Goal: Information Seeking & Learning: Learn about a topic

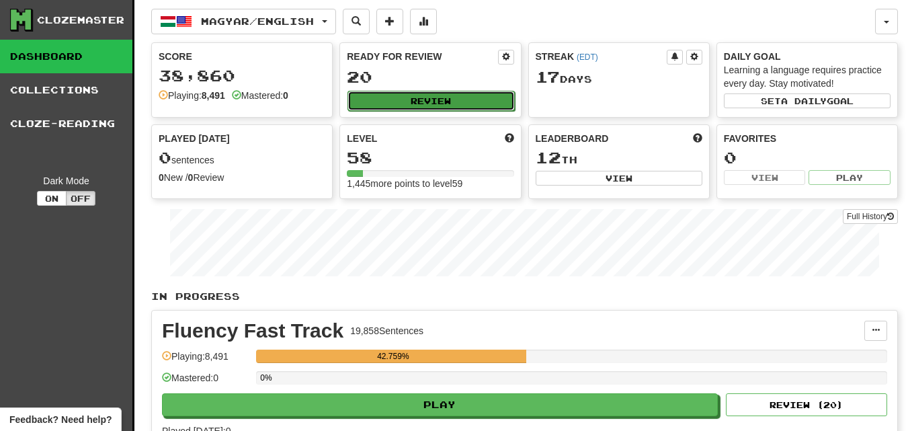
click at [380, 97] on button "Review" at bounding box center [430, 101] width 167 height 20
select select "********"
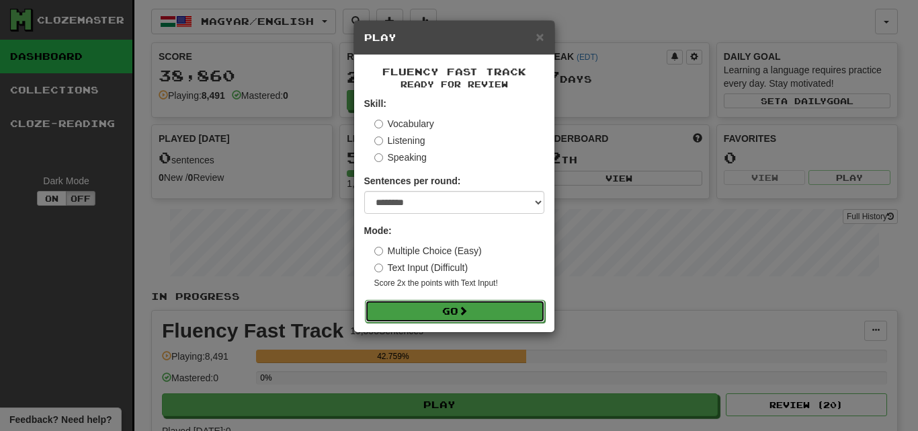
click at [507, 320] on button "Go" at bounding box center [455, 311] width 180 height 23
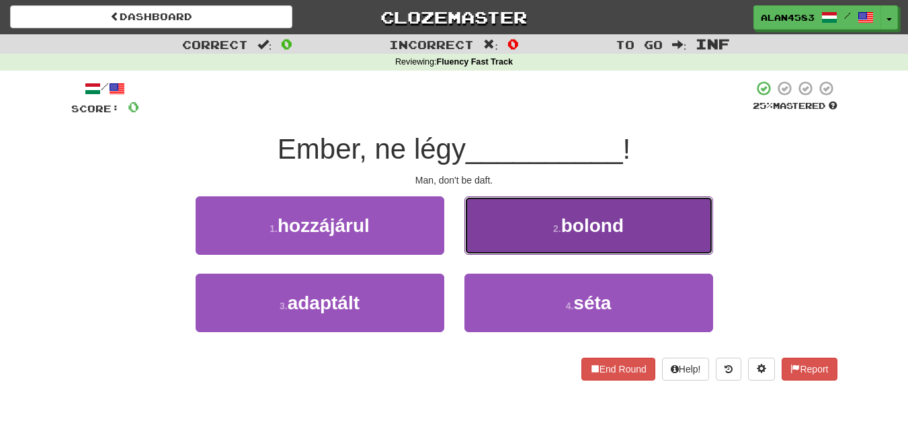
click at [545, 231] on button "2 . bolond" at bounding box center [588, 225] width 249 height 58
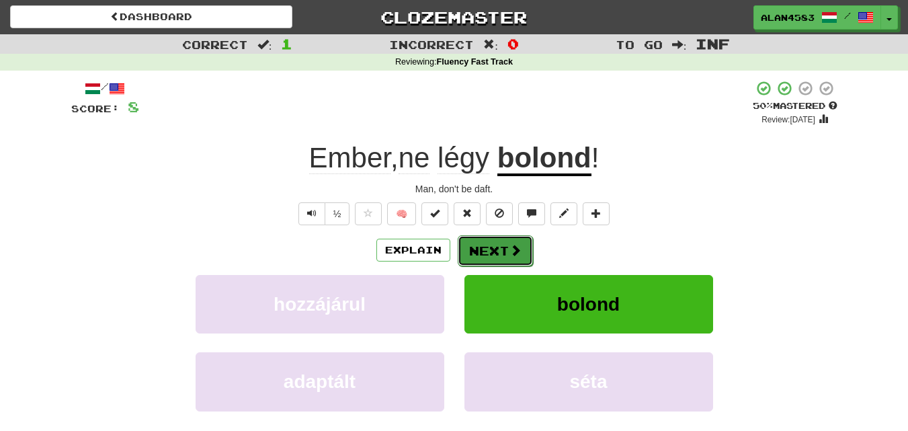
click at [512, 248] on span at bounding box center [515, 250] width 12 height 12
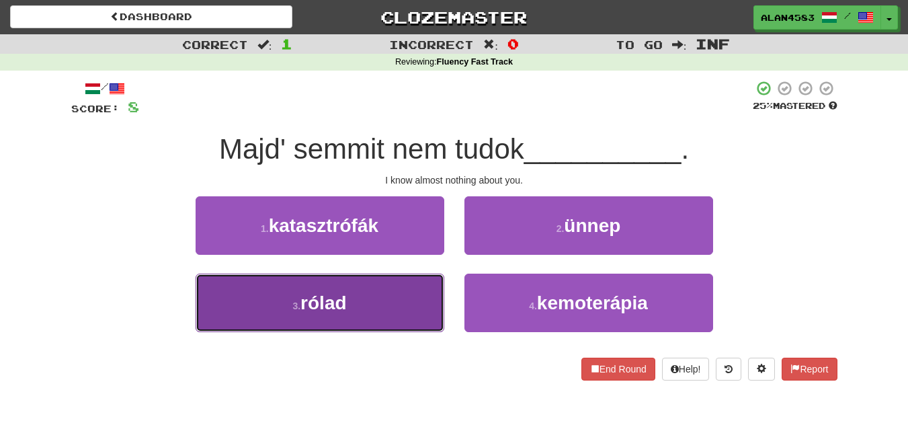
click at [370, 304] on button "3 . rólad" at bounding box center [320, 302] width 249 height 58
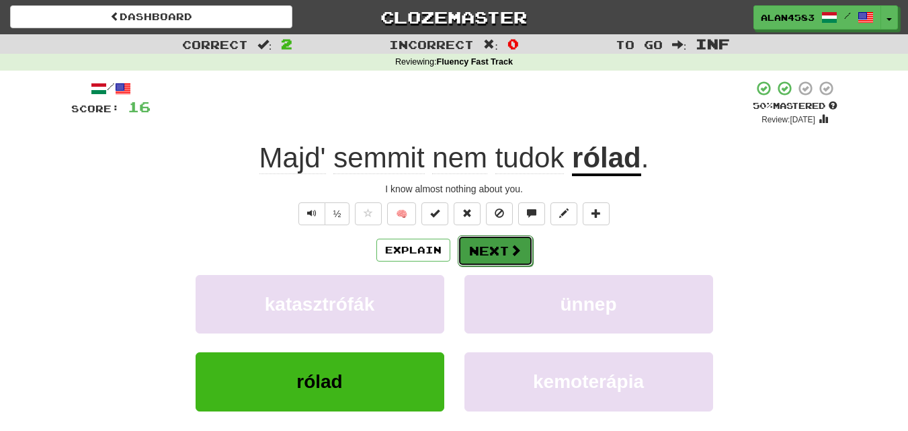
click at [480, 250] on button "Next" at bounding box center [495, 250] width 75 height 31
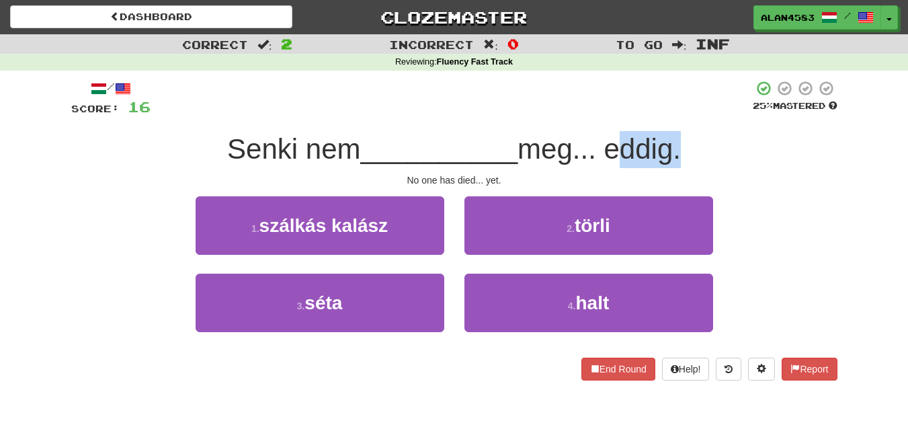
drag, startPoint x: 613, startPoint y: 147, endPoint x: 676, endPoint y: 148, distance: 62.5
click at [676, 148] on span "meg... eddig." at bounding box center [598, 149] width 163 height 32
click at [667, 114] on div at bounding box center [667, 114] width 0 height 0
click at [646, 89] on div at bounding box center [452, 98] width 602 height 37
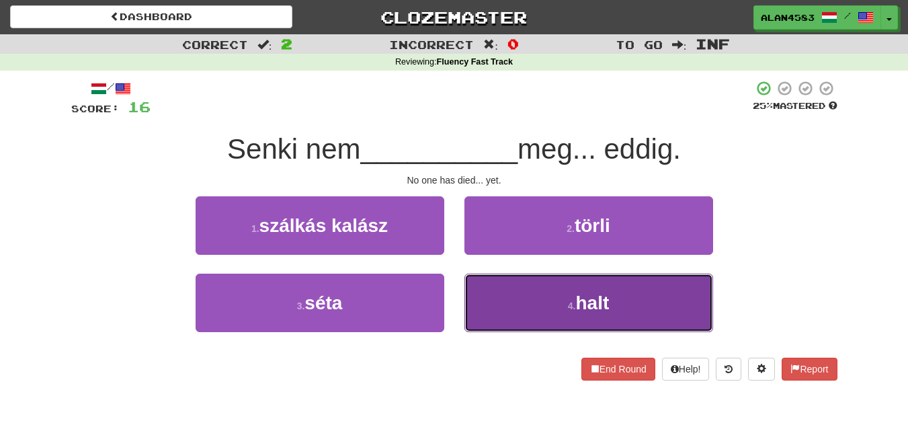
click at [476, 316] on button "4 . halt" at bounding box center [588, 302] width 249 height 58
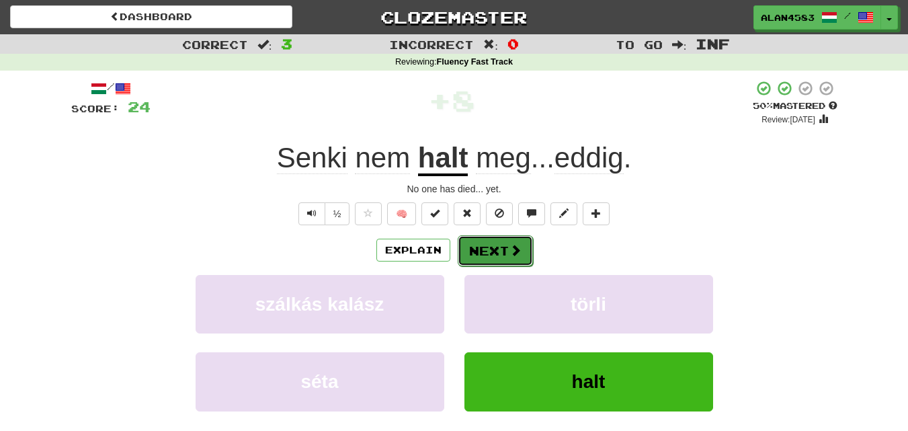
click at [476, 253] on button "Next" at bounding box center [495, 250] width 75 height 31
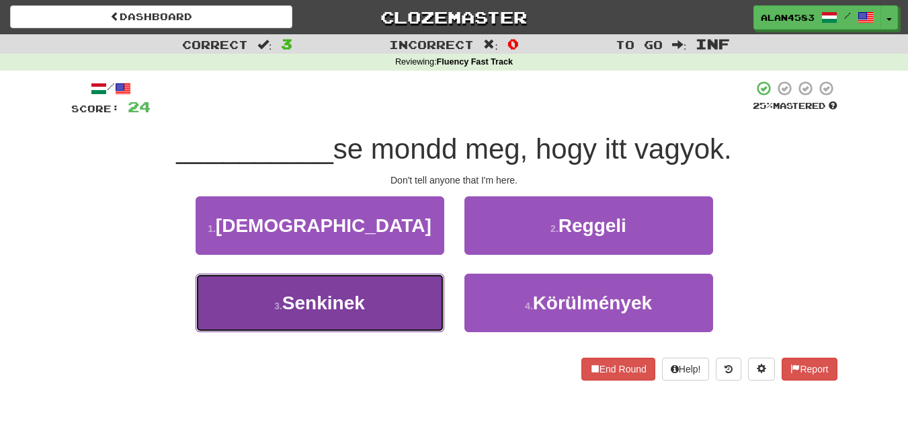
click at [380, 287] on button "3 . Senkinek" at bounding box center [320, 302] width 249 height 58
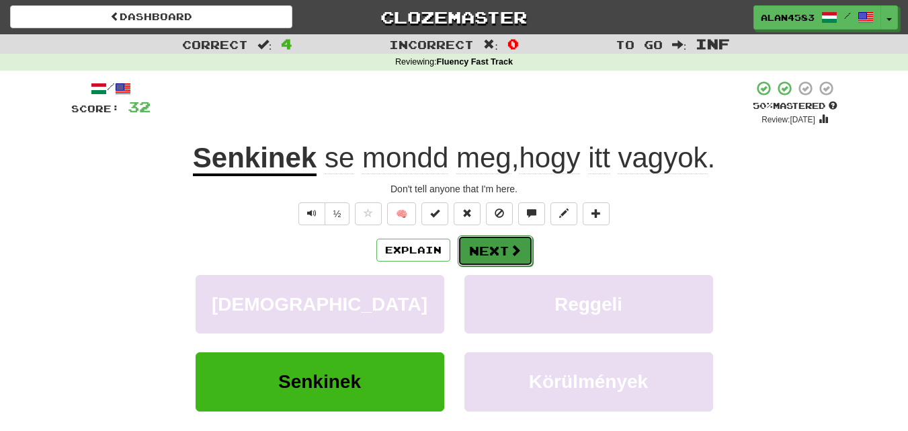
click at [481, 247] on button "Next" at bounding box center [495, 250] width 75 height 31
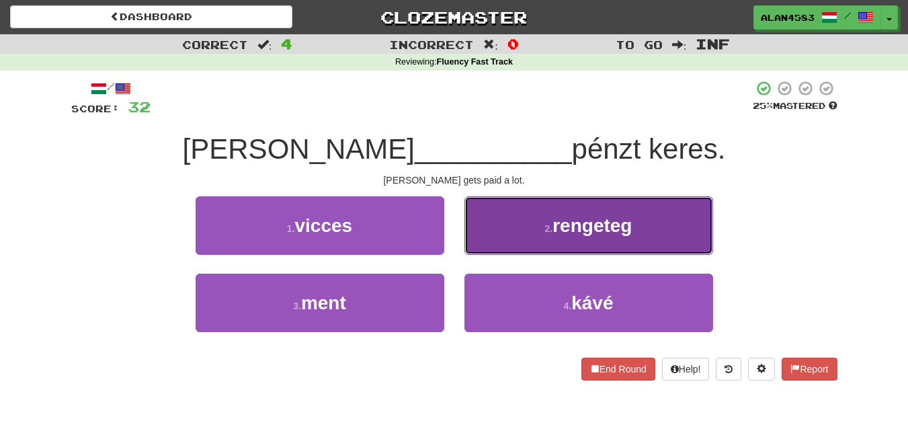
click at [523, 216] on button "2 . rengeteg" at bounding box center [588, 225] width 249 height 58
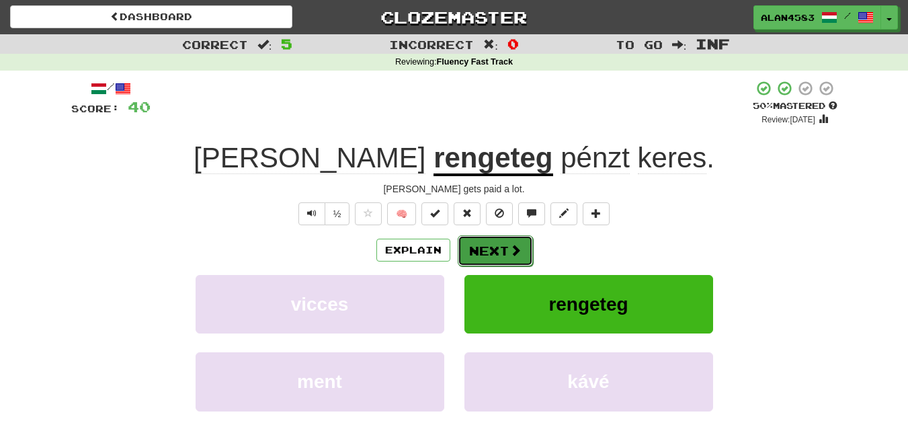
click at [506, 246] on button "Next" at bounding box center [495, 250] width 75 height 31
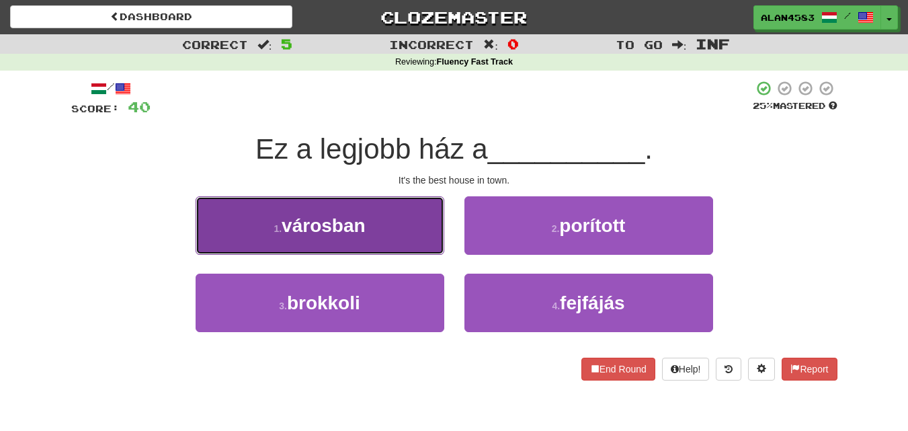
click at [336, 230] on span "városban" at bounding box center [324, 225] width 84 height 21
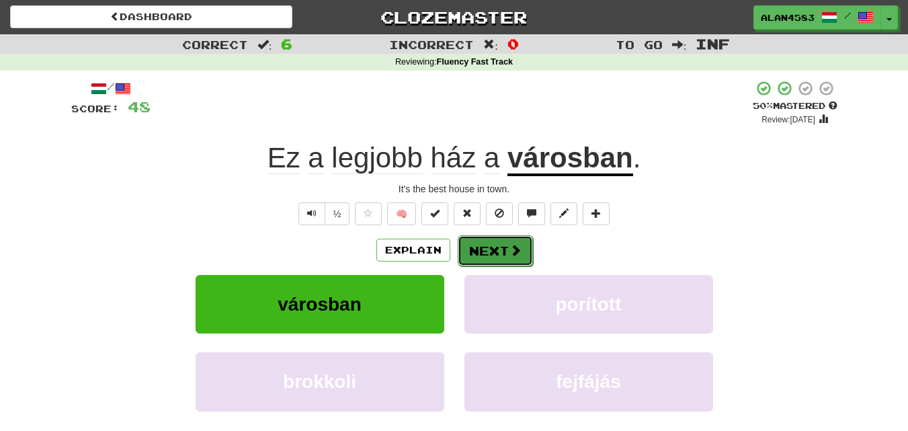
click at [474, 245] on button "Next" at bounding box center [495, 250] width 75 height 31
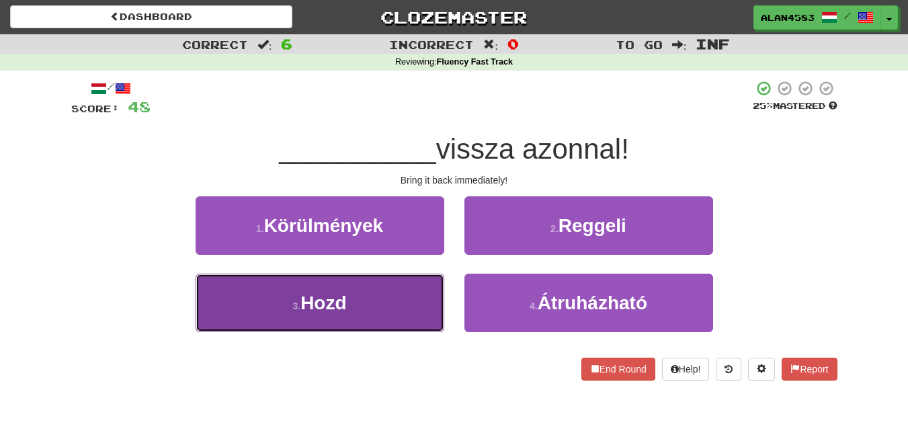
click at [337, 315] on button "3 . Hozd" at bounding box center [320, 302] width 249 height 58
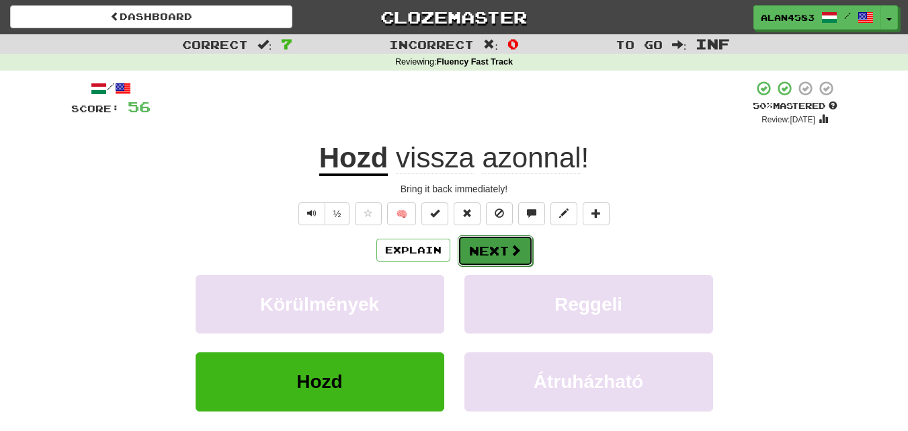
click at [478, 256] on button "Next" at bounding box center [495, 250] width 75 height 31
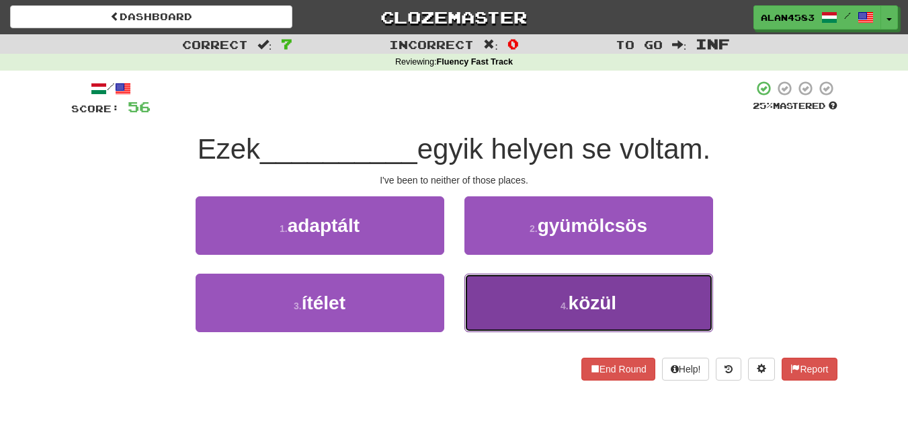
click at [562, 294] on button "4 . közül" at bounding box center [588, 302] width 249 height 58
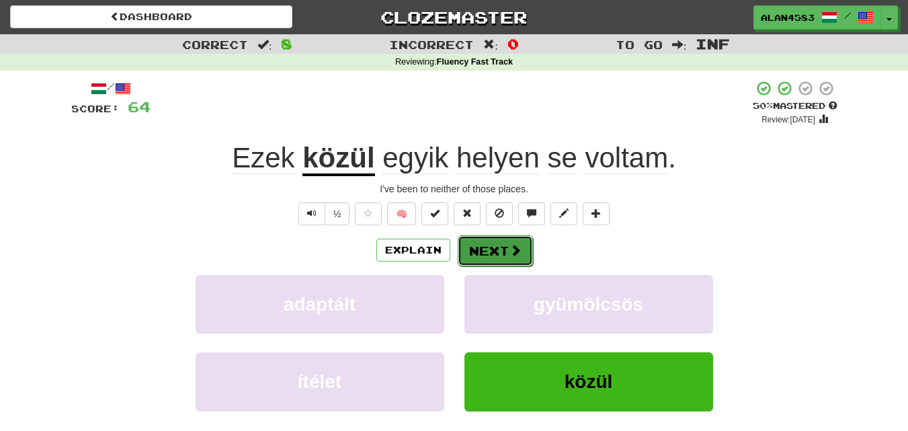
click at [480, 243] on button "Next" at bounding box center [495, 250] width 75 height 31
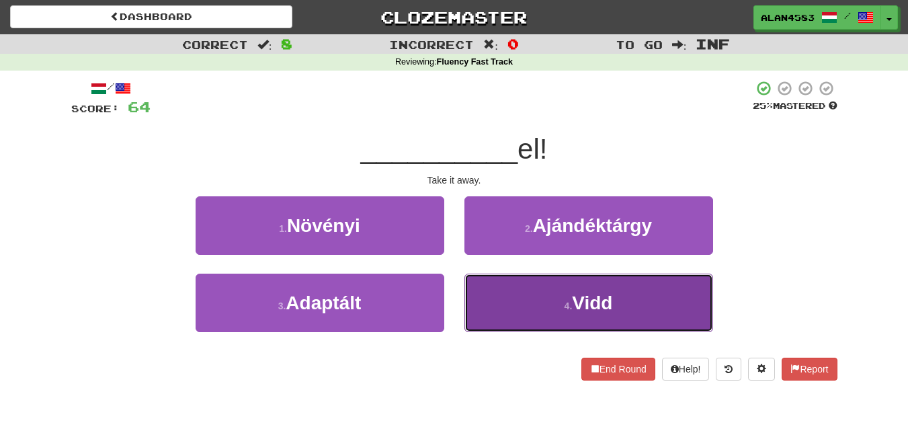
click at [534, 292] on button "4 . Vidd" at bounding box center [588, 302] width 249 height 58
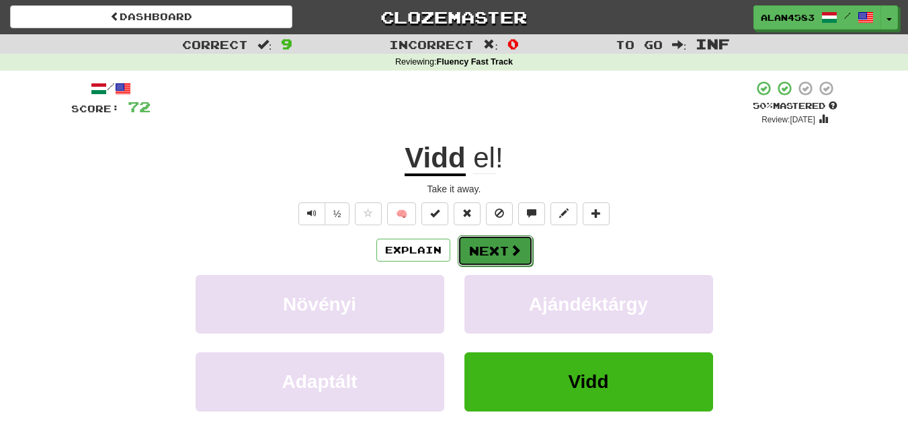
click at [517, 247] on span at bounding box center [515, 250] width 12 height 12
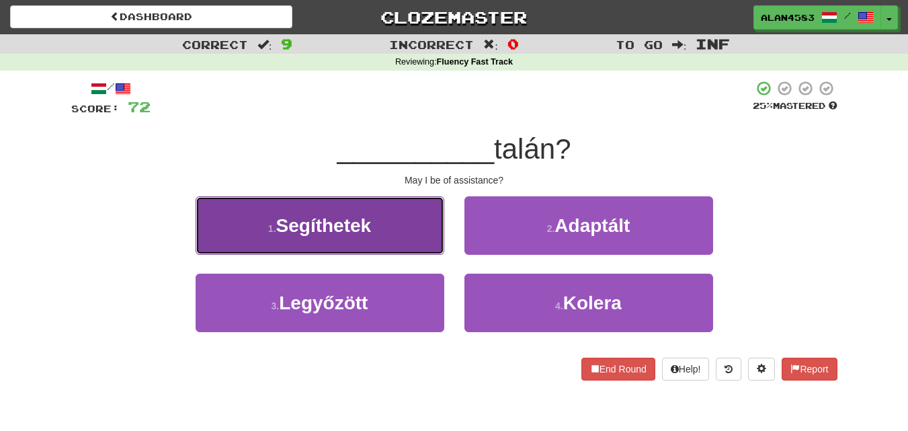
click at [331, 215] on span "Segíthetek" at bounding box center [323, 225] width 95 height 21
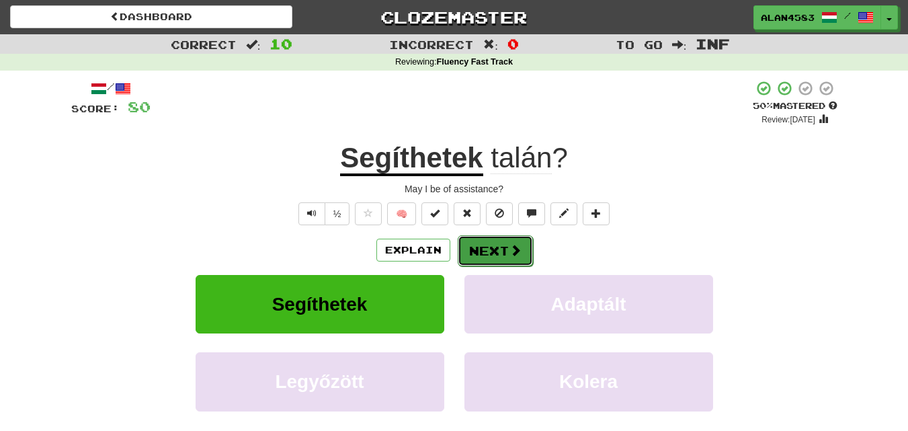
click at [484, 249] on button "Next" at bounding box center [495, 250] width 75 height 31
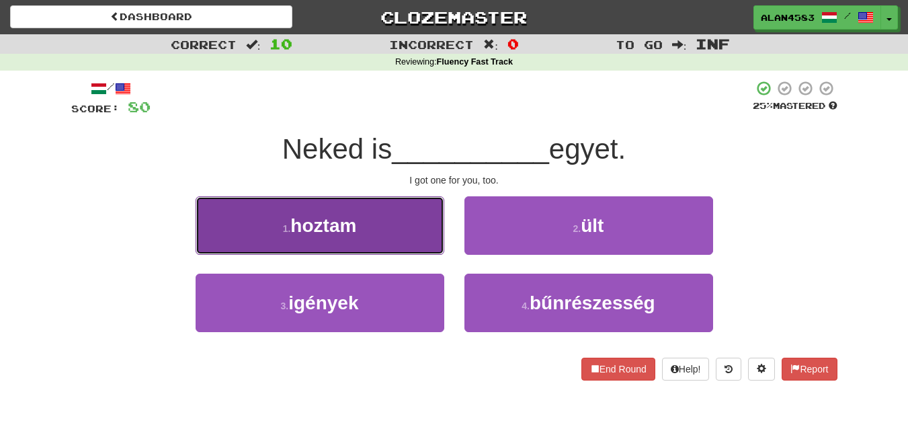
click at [396, 221] on button "1 . hoztam" at bounding box center [320, 225] width 249 height 58
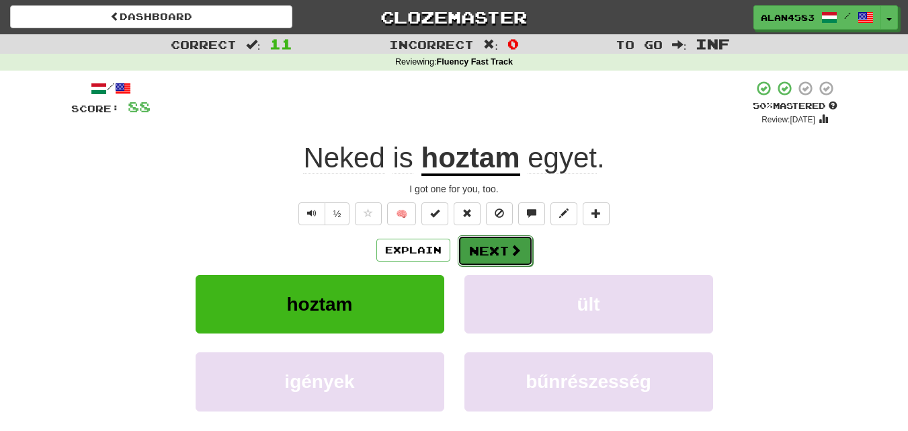
click at [495, 251] on button "Next" at bounding box center [495, 250] width 75 height 31
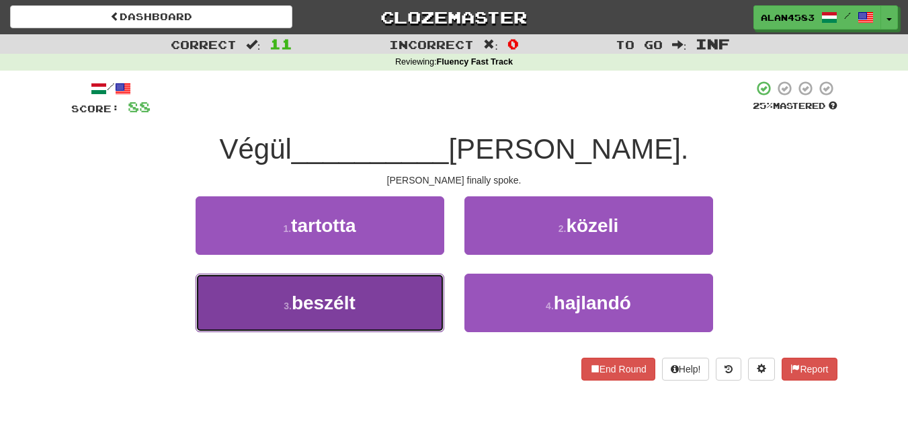
click at [402, 303] on button "3 . beszélt" at bounding box center [320, 302] width 249 height 58
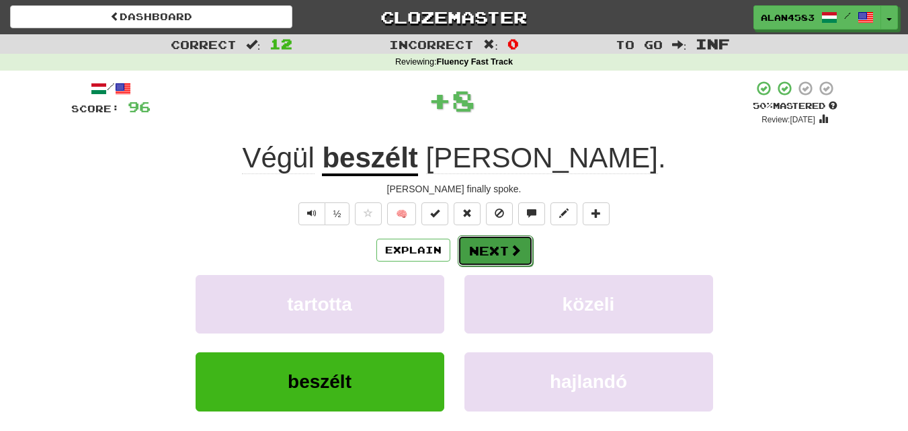
click at [505, 245] on button "Next" at bounding box center [495, 250] width 75 height 31
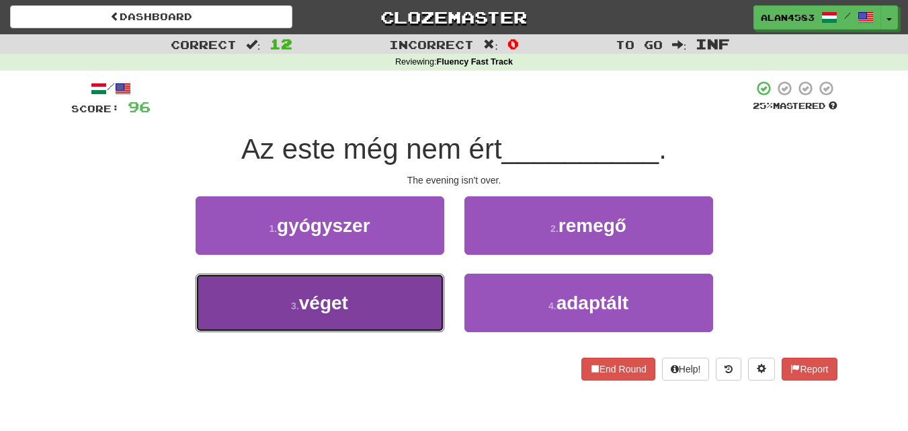
click at [411, 294] on button "3 . véget" at bounding box center [320, 302] width 249 height 58
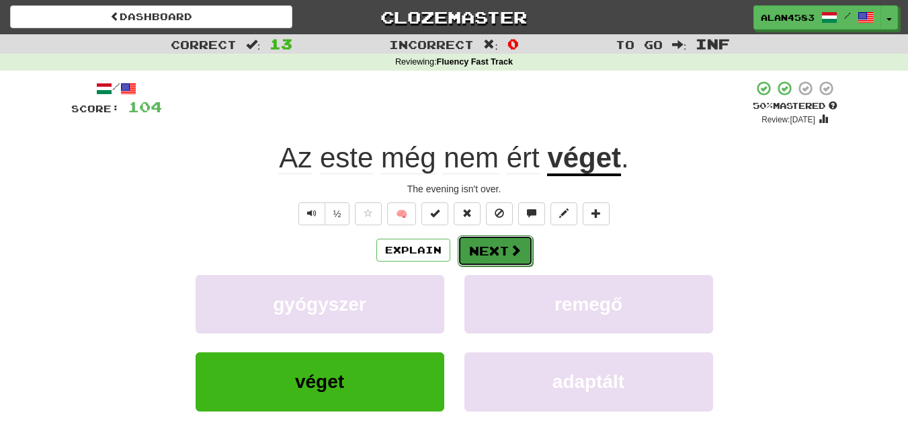
click at [490, 250] on button "Next" at bounding box center [495, 250] width 75 height 31
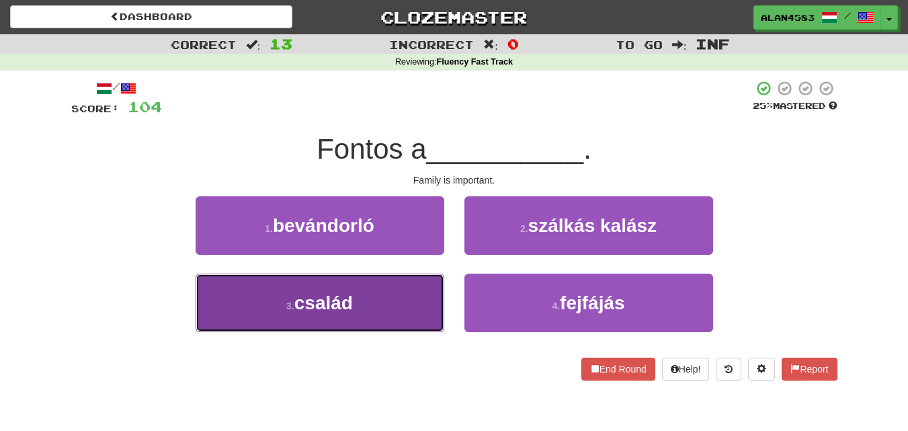
click at [409, 298] on button "3 . család" at bounding box center [320, 302] width 249 height 58
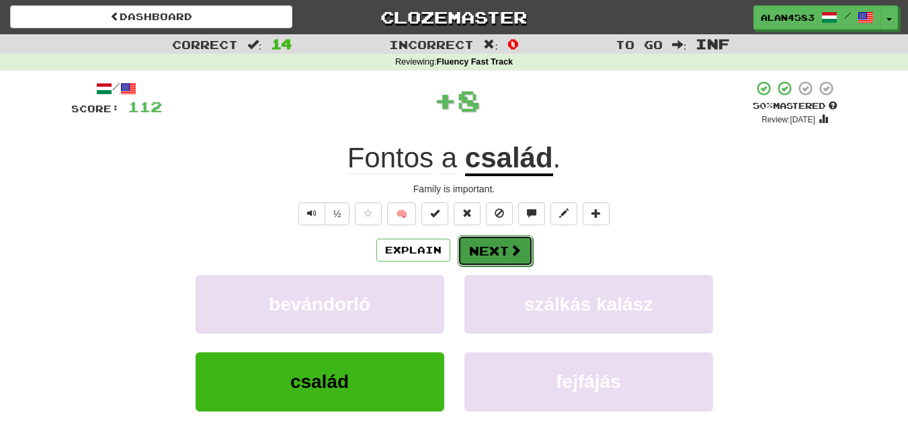
click at [468, 257] on button "Next" at bounding box center [495, 250] width 75 height 31
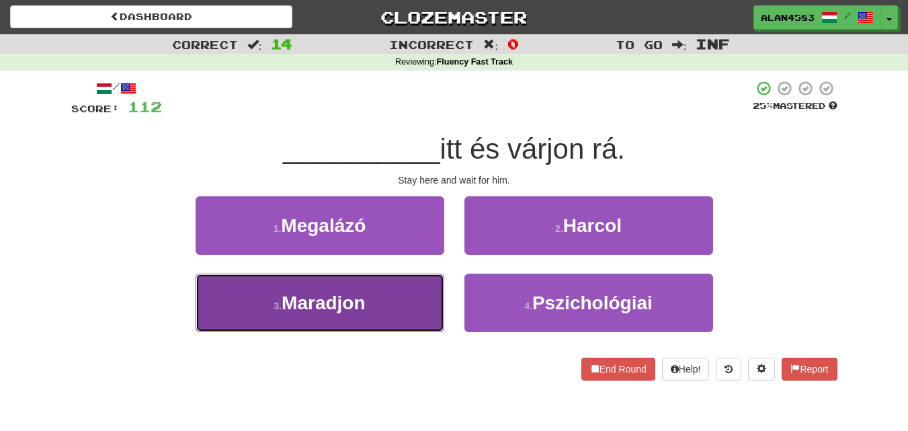
click at [289, 292] on span "Maradjon" at bounding box center [323, 302] width 83 height 21
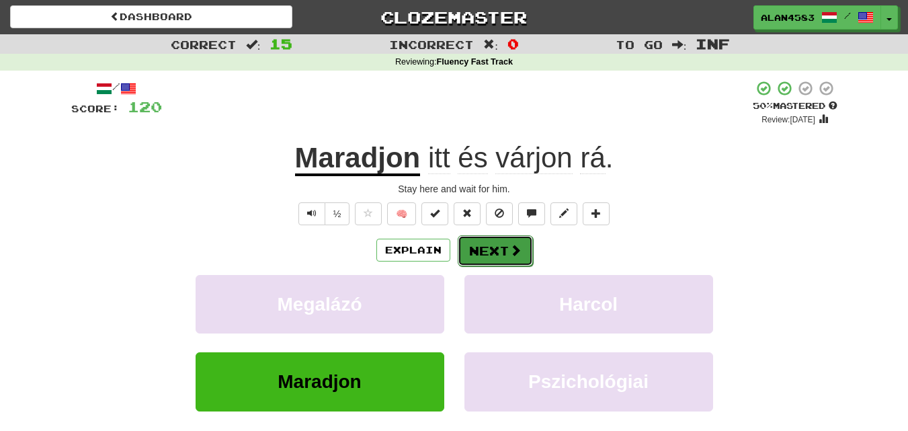
click at [482, 257] on button "Next" at bounding box center [495, 250] width 75 height 31
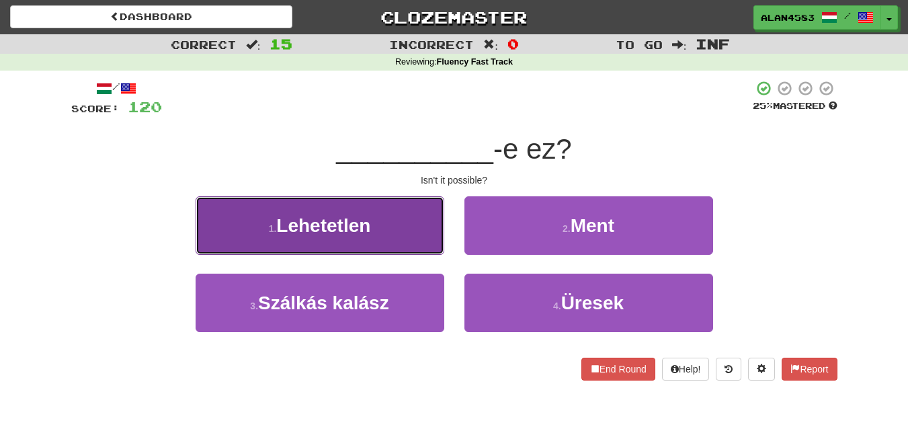
click at [352, 218] on span "Lehetetlen" at bounding box center [323, 225] width 94 height 21
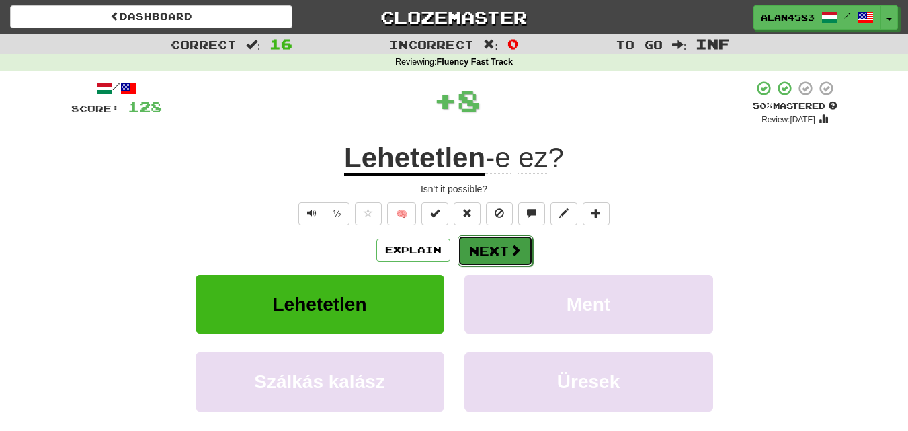
click at [472, 240] on button "Next" at bounding box center [495, 250] width 75 height 31
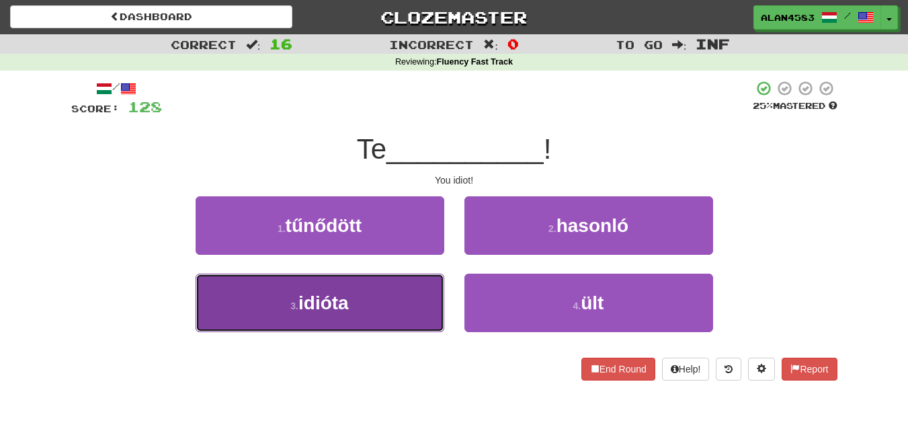
click at [393, 282] on button "3 . idióta" at bounding box center [320, 302] width 249 height 58
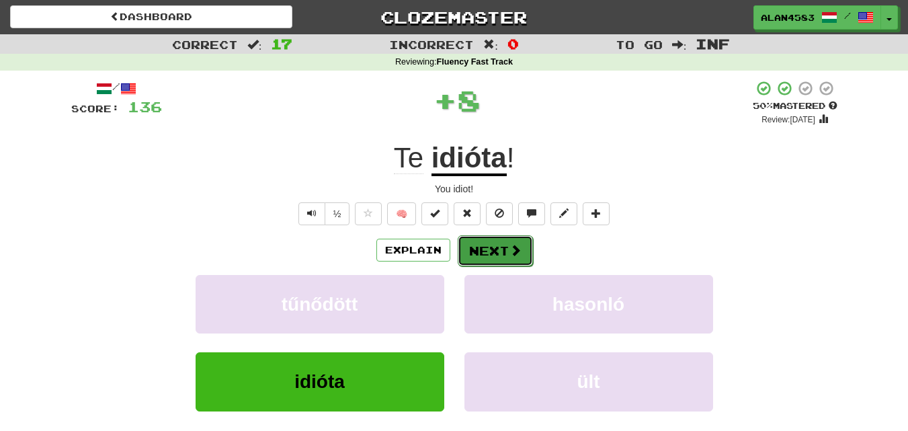
click at [474, 250] on button "Next" at bounding box center [495, 250] width 75 height 31
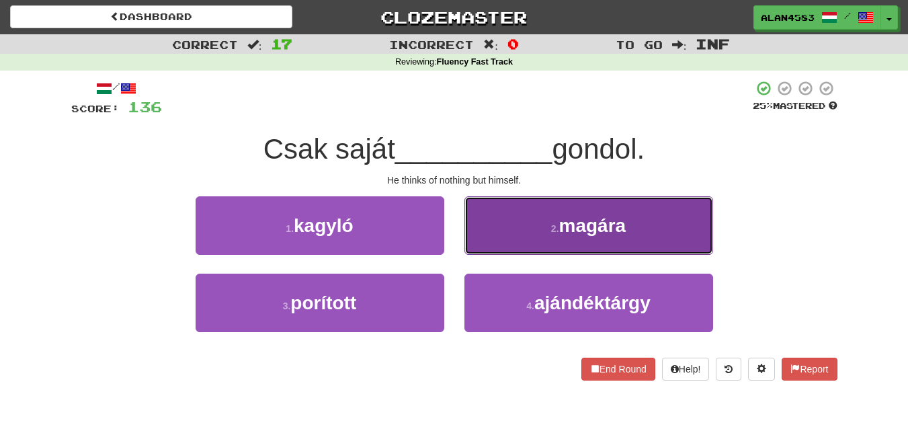
click at [521, 217] on button "2 . magára" at bounding box center [588, 225] width 249 height 58
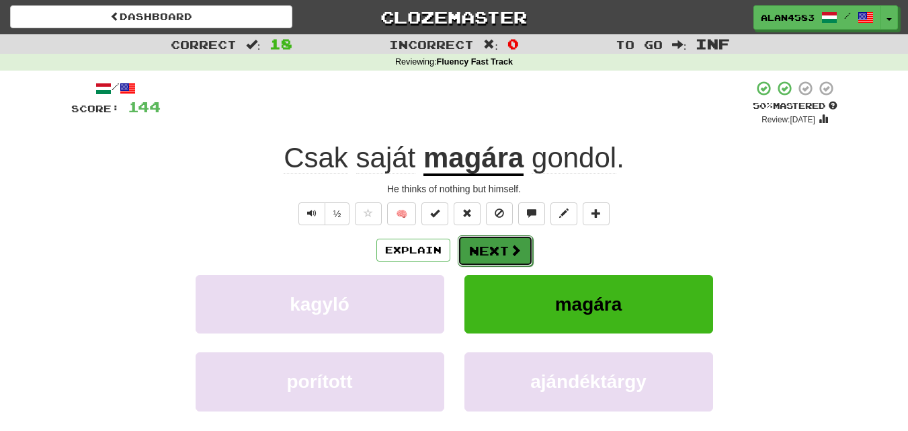
click at [504, 248] on button "Next" at bounding box center [495, 250] width 75 height 31
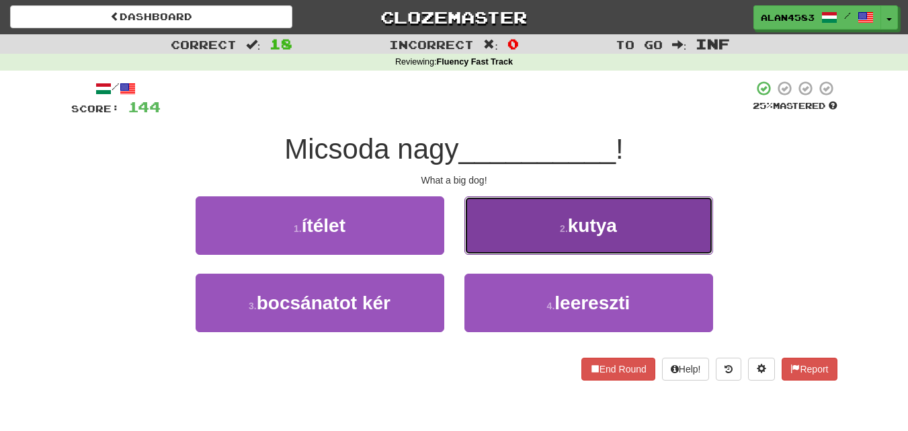
click at [576, 219] on span "kutya" at bounding box center [592, 225] width 49 height 21
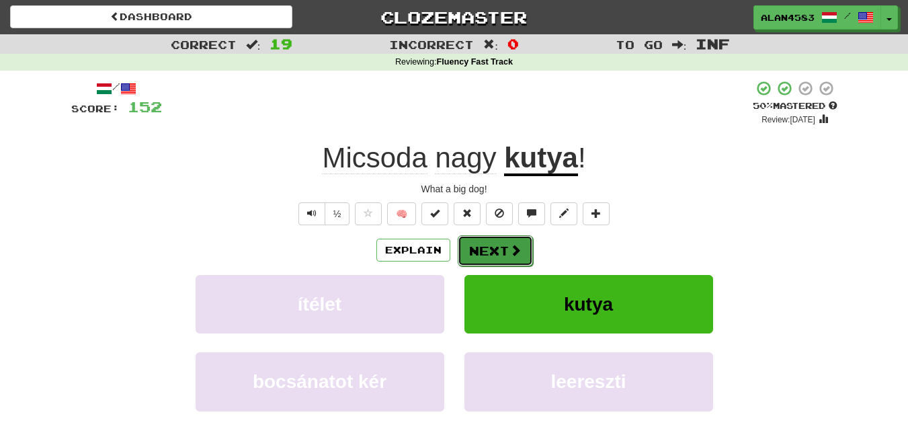
click at [514, 253] on span at bounding box center [515, 250] width 12 height 12
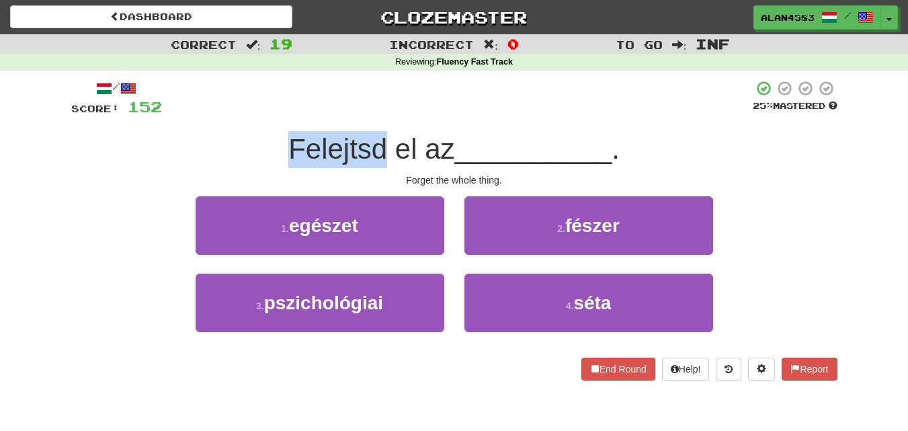
drag, startPoint x: 381, startPoint y: 144, endPoint x: 256, endPoint y: 146, distance: 125.0
click at [256, 146] on div "Felejtsd el az __________ ." at bounding box center [454, 149] width 766 height 37
click at [247, 114] on div at bounding box center [247, 114] width 0 height 0
click at [220, 126] on div "/ Score: 152 25 % Mastered Felejtsd el az __________ . Forget the whole thing. …" at bounding box center [454, 230] width 766 height 300
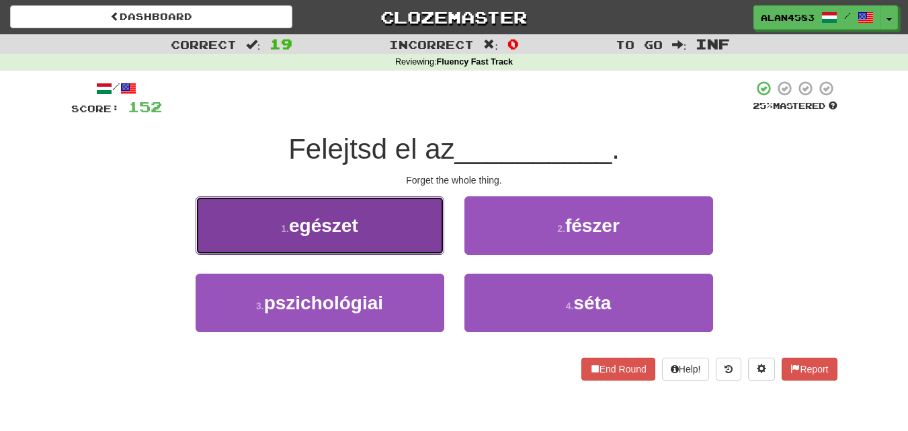
click at [326, 226] on span "egészet" at bounding box center [323, 225] width 69 height 21
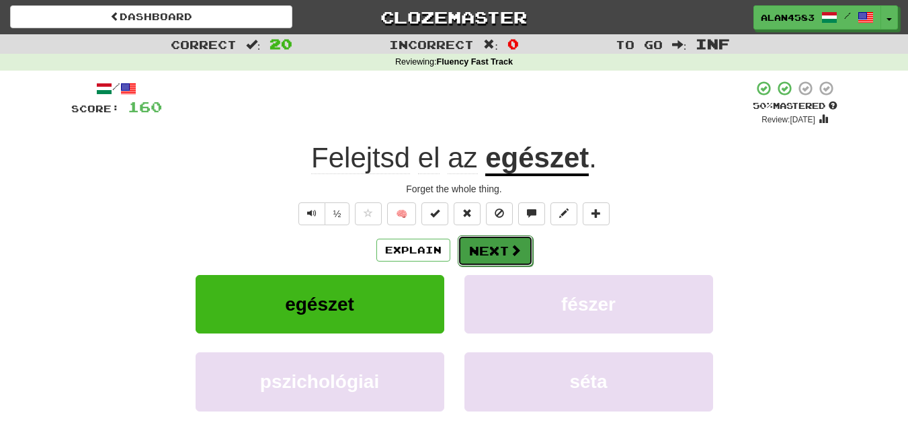
click at [476, 247] on button "Next" at bounding box center [495, 250] width 75 height 31
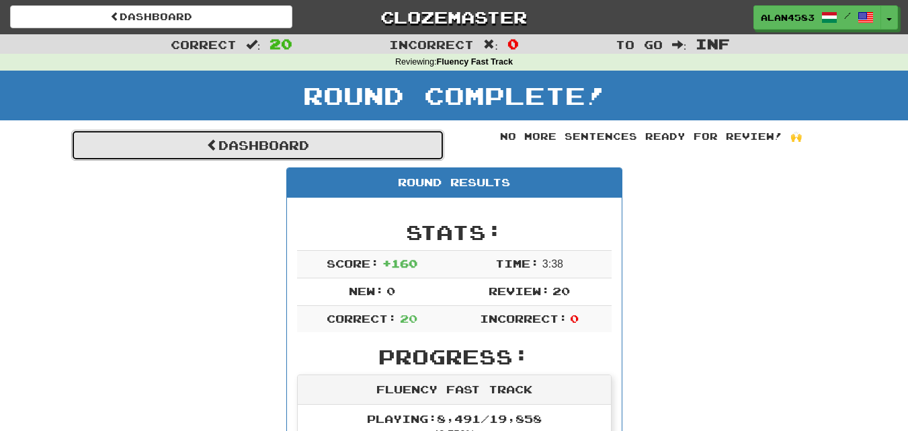
click at [391, 148] on link "Dashboard" at bounding box center [257, 145] width 373 height 31
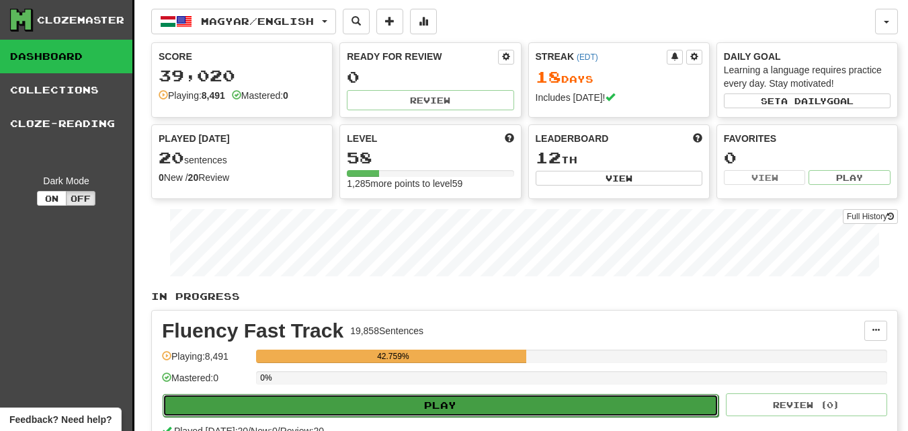
click at [470, 408] on button "Play" at bounding box center [441, 405] width 556 height 23
select select "********"
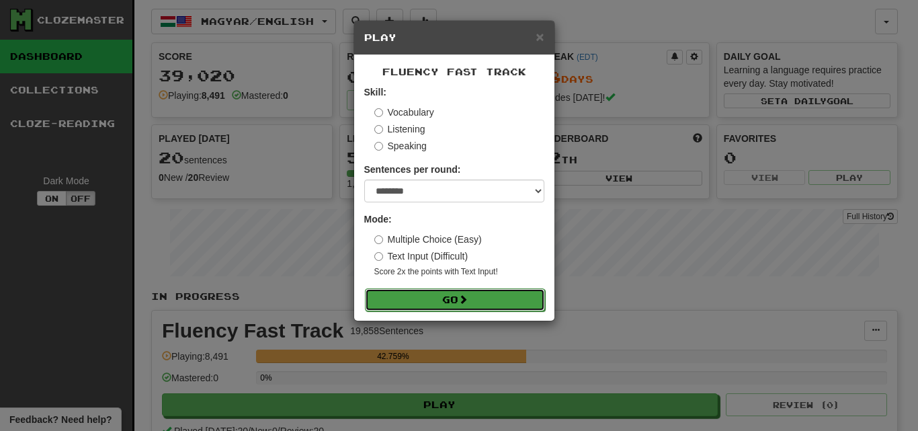
click at [462, 307] on button "Go" at bounding box center [455, 299] width 180 height 23
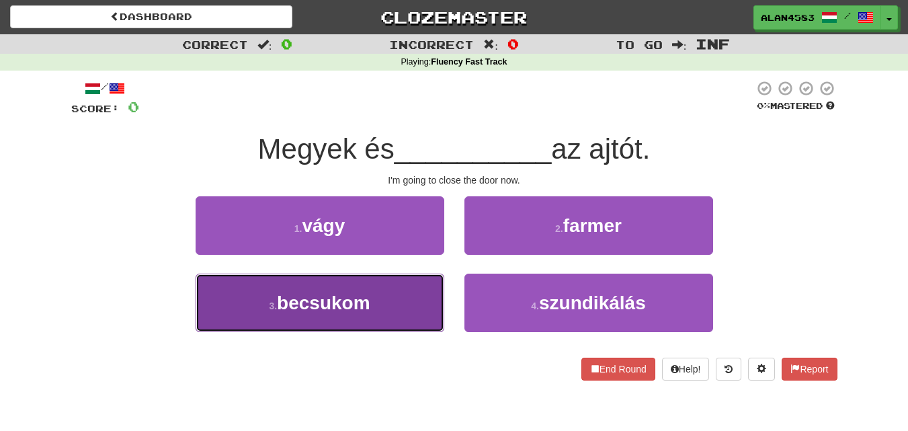
click at [280, 294] on span "becsukom" at bounding box center [323, 302] width 93 height 21
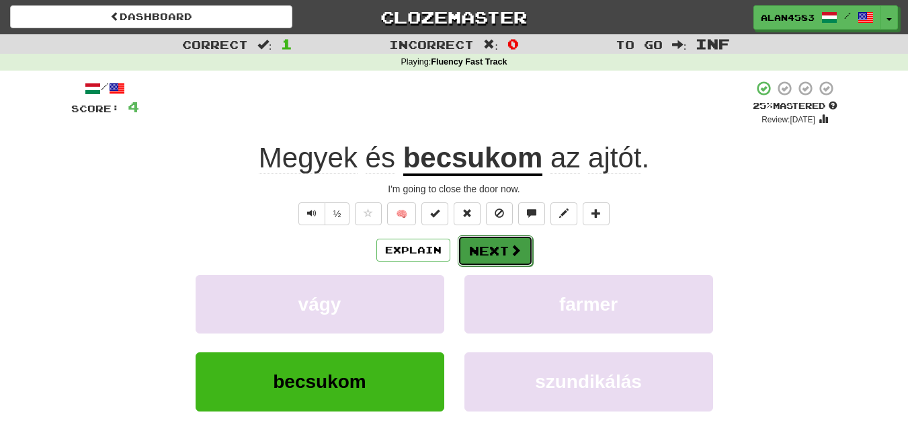
click at [474, 245] on button "Next" at bounding box center [495, 250] width 75 height 31
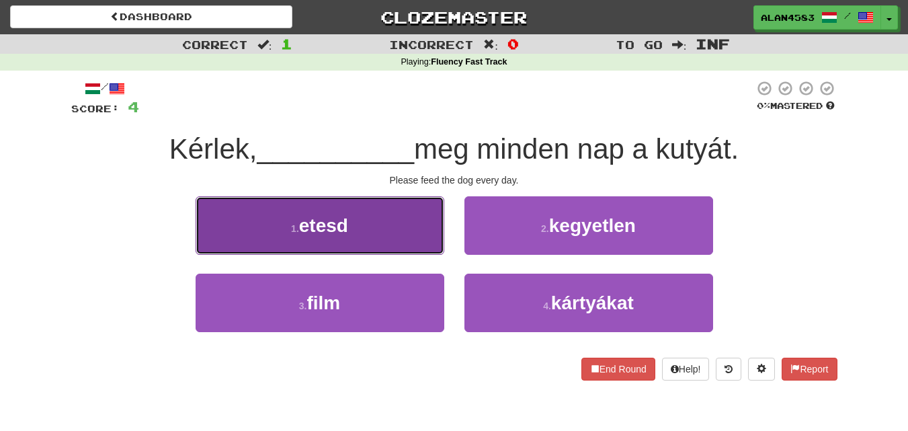
click at [273, 223] on button "1 . etesd" at bounding box center [320, 225] width 249 height 58
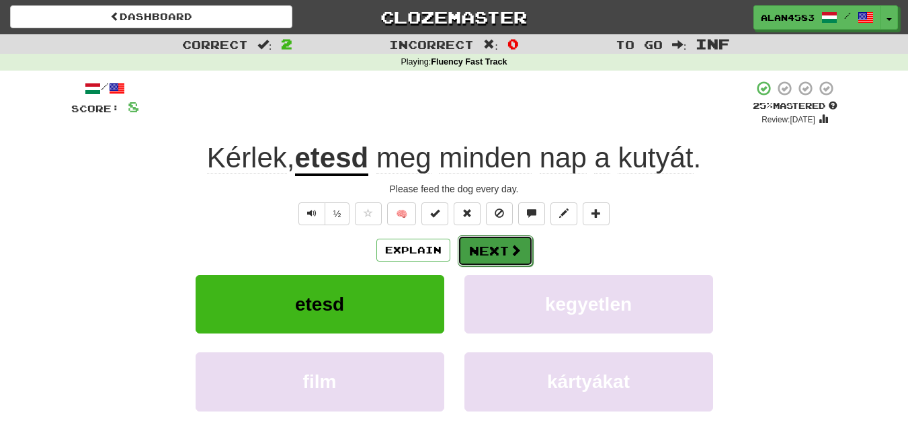
click at [482, 245] on button "Next" at bounding box center [495, 250] width 75 height 31
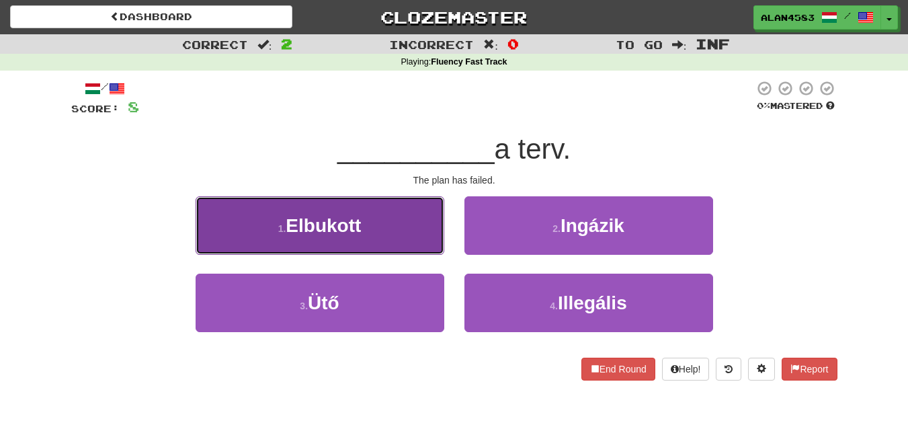
click at [304, 217] on span "Elbukott" at bounding box center [323, 225] width 75 height 21
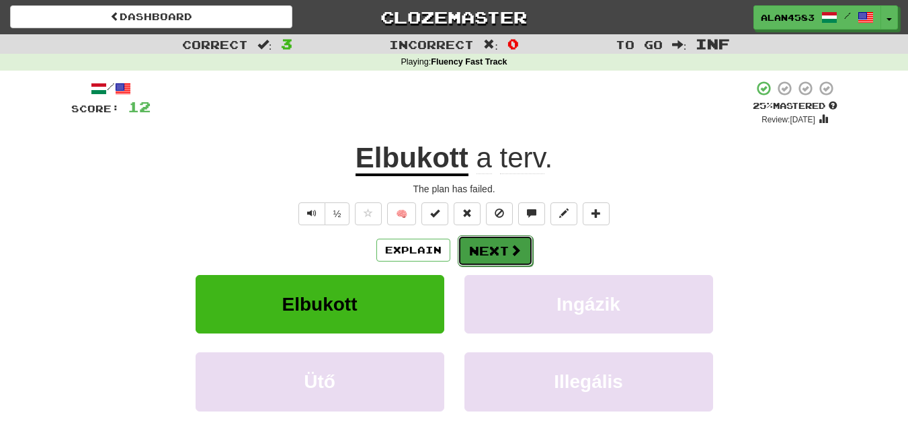
click at [498, 247] on button "Next" at bounding box center [495, 250] width 75 height 31
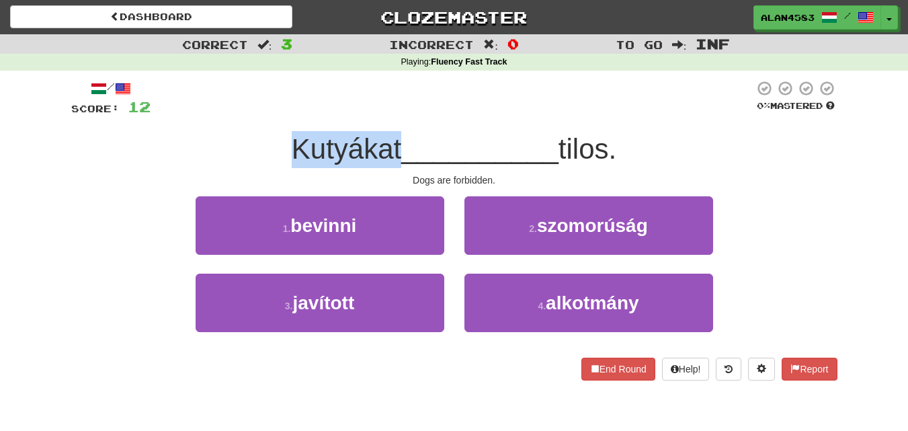
drag, startPoint x: 393, startPoint y: 141, endPoint x: 260, endPoint y: 136, distance: 133.1
click at [260, 136] on div "Kutyákat __________ tilos." at bounding box center [454, 149] width 766 height 37
click at [251, 114] on div at bounding box center [251, 114] width 0 height 0
click at [235, 121] on div "/ Score: 12 0 % Mastered Kutyákat __________ tilos. Dogs are forbidden. 1 . bev…" at bounding box center [454, 230] width 766 height 300
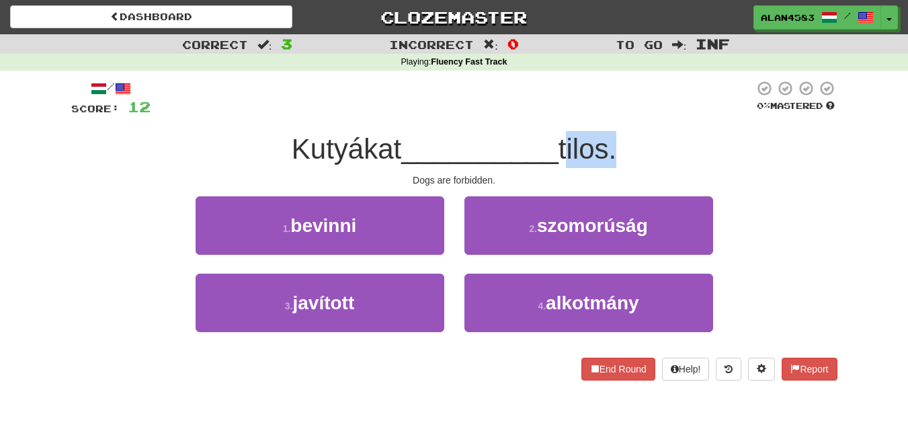
drag, startPoint x: 564, startPoint y: 140, endPoint x: 611, endPoint y: 139, distance: 46.4
click at [611, 139] on span "tilos." at bounding box center [587, 149] width 58 height 32
click at [602, 114] on div at bounding box center [602, 114] width 0 height 0
click at [648, 94] on div at bounding box center [452, 98] width 603 height 37
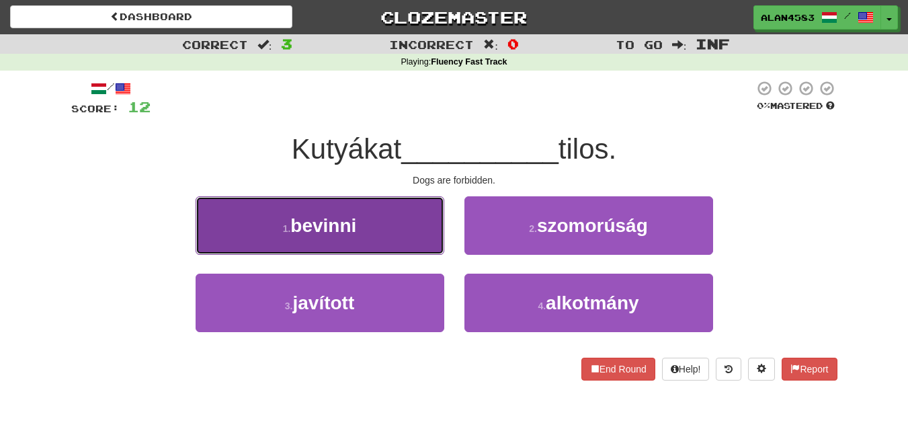
click at [331, 220] on span "bevinni" at bounding box center [323, 225] width 66 height 21
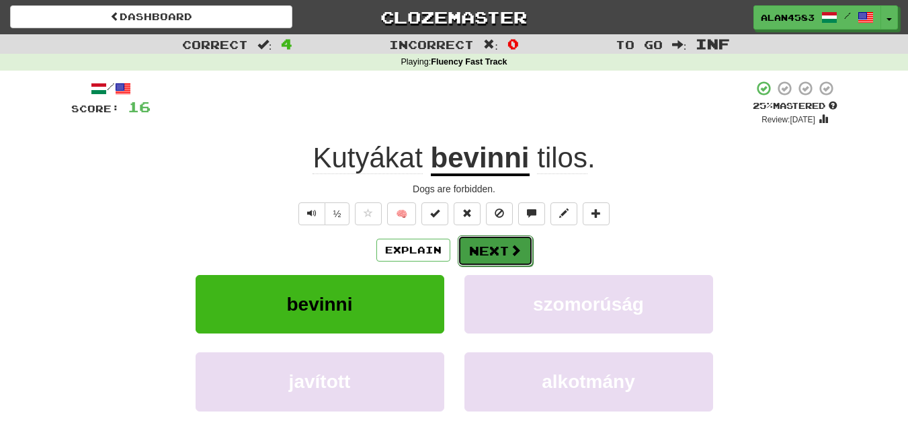
click at [493, 251] on button "Next" at bounding box center [495, 250] width 75 height 31
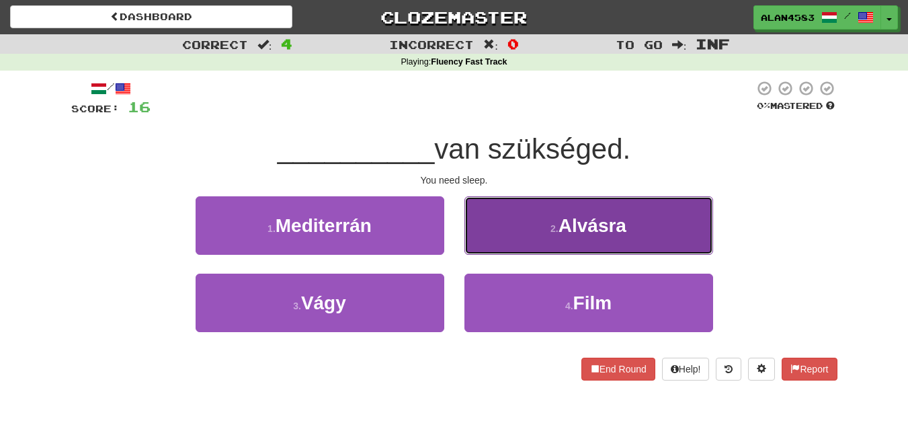
click at [595, 225] on span "Alvásra" at bounding box center [592, 225] width 68 height 21
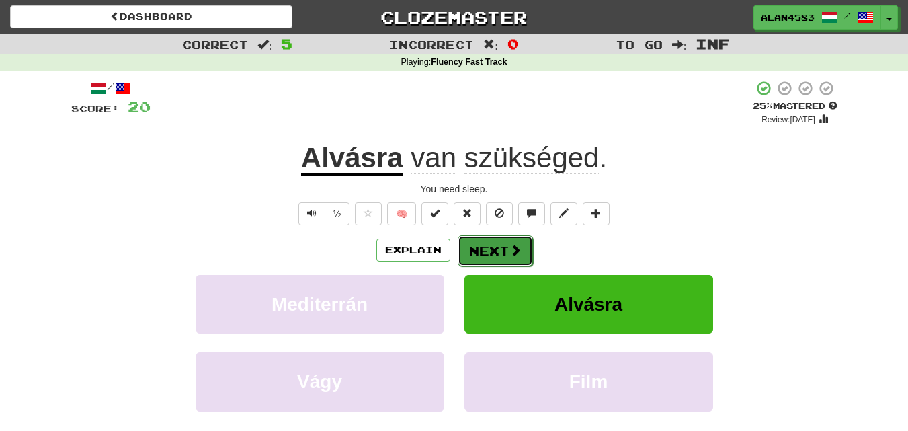
click at [501, 239] on button "Next" at bounding box center [495, 250] width 75 height 31
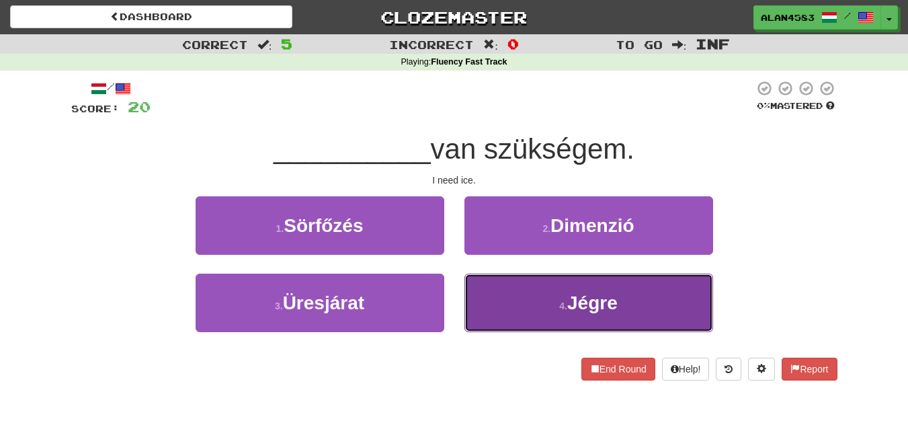
click at [552, 296] on button "4 . Jégre" at bounding box center [588, 302] width 249 height 58
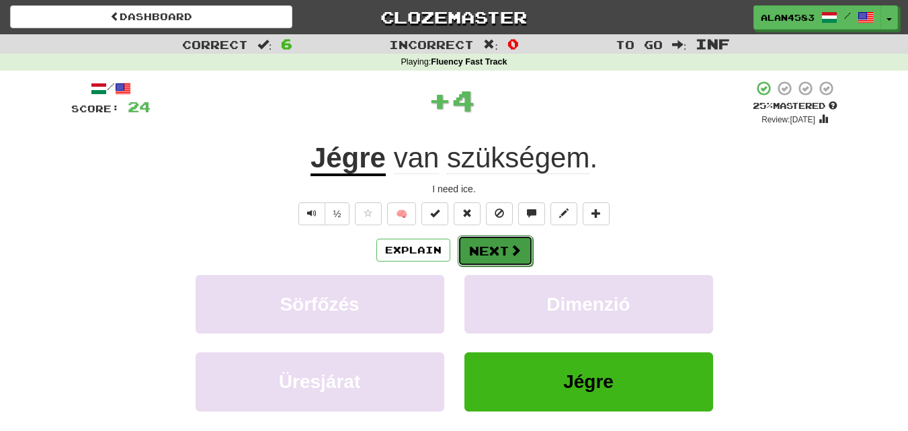
click at [486, 251] on button "Next" at bounding box center [495, 250] width 75 height 31
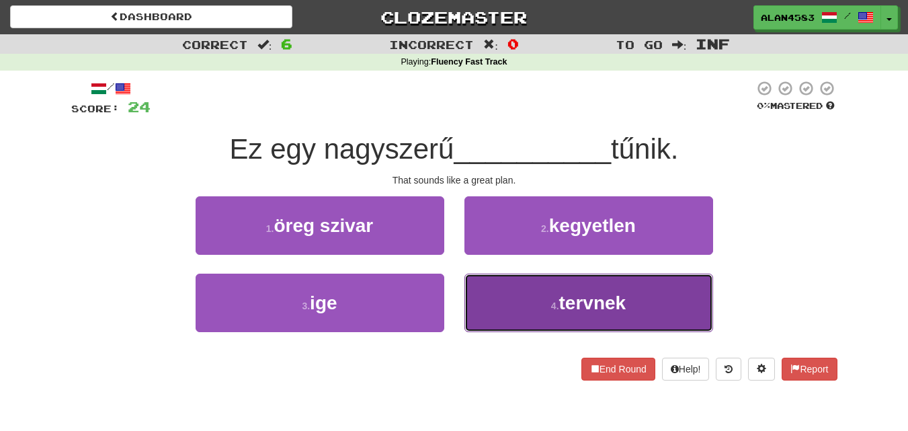
click at [539, 290] on button "4 . tervnek" at bounding box center [588, 302] width 249 height 58
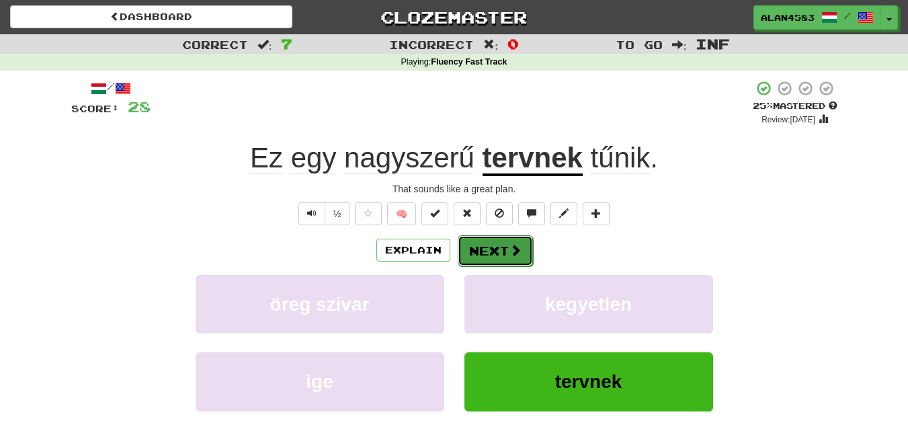
click at [489, 259] on button "Next" at bounding box center [495, 250] width 75 height 31
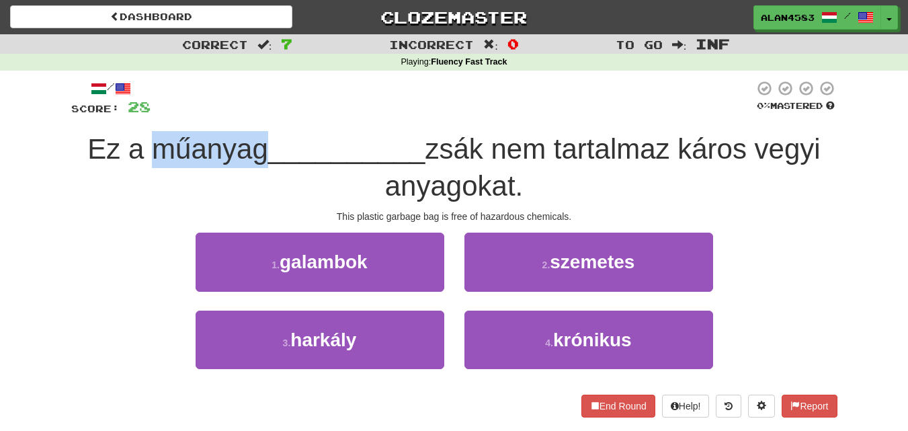
drag, startPoint x: 256, startPoint y: 140, endPoint x: 151, endPoint y: 142, distance: 105.5
click at [151, 142] on span "Ez a műanyag" at bounding box center [177, 149] width 181 height 32
click at [142, 114] on div at bounding box center [142, 114] width 0 height 0
click at [303, 110] on div at bounding box center [452, 98] width 603 height 37
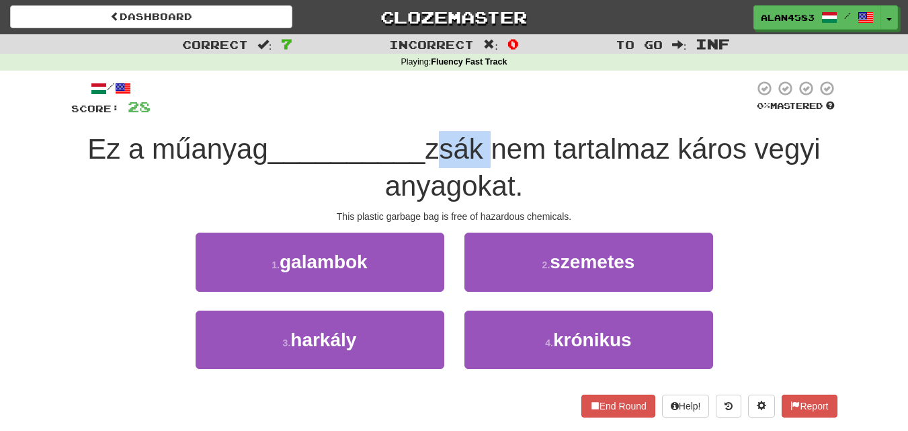
drag, startPoint x: 488, startPoint y: 144, endPoint x: 433, endPoint y: 146, distance: 55.1
click at [433, 146] on span "zsák nem tartalmaz káros vegyi anyagokat." at bounding box center [602, 167] width 435 height 69
click at [424, 114] on div at bounding box center [424, 114] width 0 height 0
click at [509, 99] on div at bounding box center [452, 98] width 603 height 37
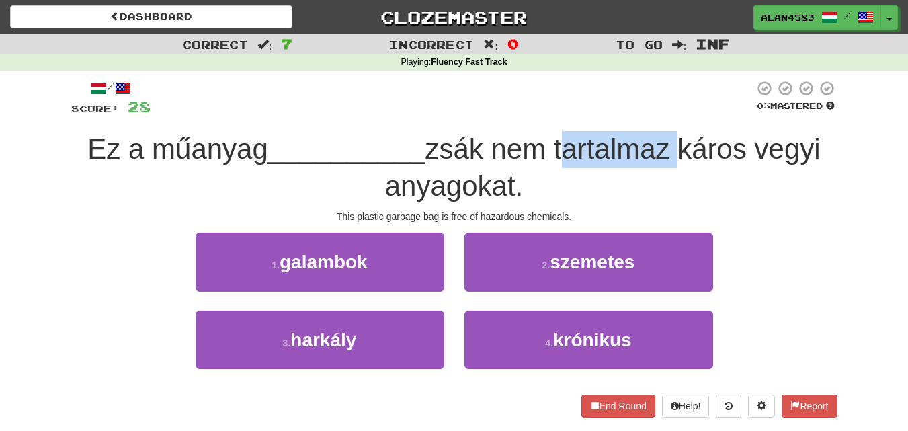
drag, startPoint x: 561, startPoint y: 142, endPoint x: 675, endPoint y: 143, distance: 113.6
click at [675, 143] on span "zsák nem tartalmaz káros vegyi anyagokat." at bounding box center [602, 167] width 435 height 69
click at [666, 114] on div at bounding box center [666, 114] width 0 height 0
click at [695, 105] on div at bounding box center [452, 98] width 603 height 37
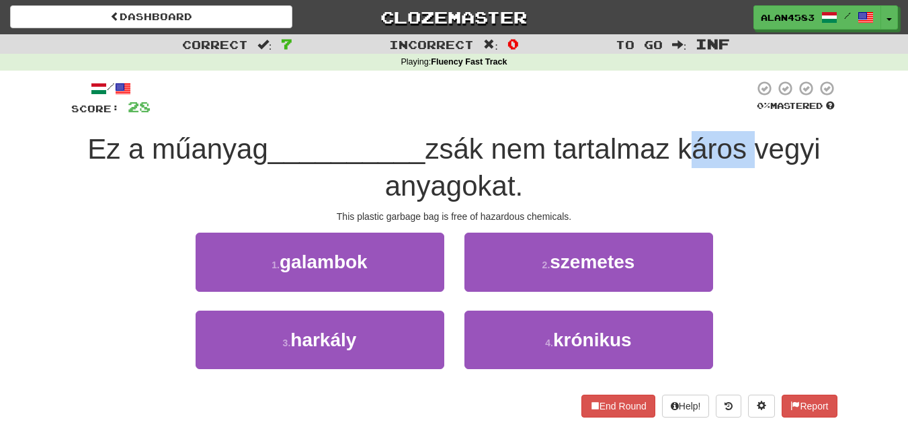
drag, startPoint x: 755, startPoint y: 144, endPoint x: 691, endPoint y: 147, distance: 63.9
click at [691, 147] on span "zsák nem tartalmaz káros vegyi anyagokat." at bounding box center [602, 167] width 435 height 69
click at [683, 114] on div at bounding box center [683, 114] width 0 height 0
click at [678, 112] on div at bounding box center [452, 98] width 603 height 37
click at [665, 115] on div at bounding box center [452, 98] width 603 height 37
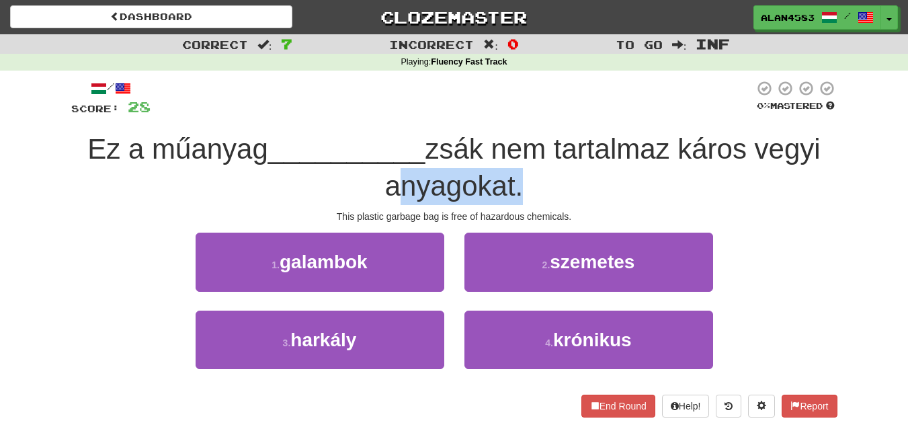
drag, startPoint x: 515, startPoint y: 182, endPoint x: 388, endPoint y: 191, distance: 127.3
click at [388, 191] on span "zsák nem tartalmaz káros vegyi anyagokat." at bounding box center [602, 167] width 435 height 69
click at [380, 202] on div at bounding box center [380, 202] width 0 height 0
click at [553, 134] on span "zsák nem tartalmaz káros vegyi anyagokat." at bounding box center [602, 167] width 435 height 69
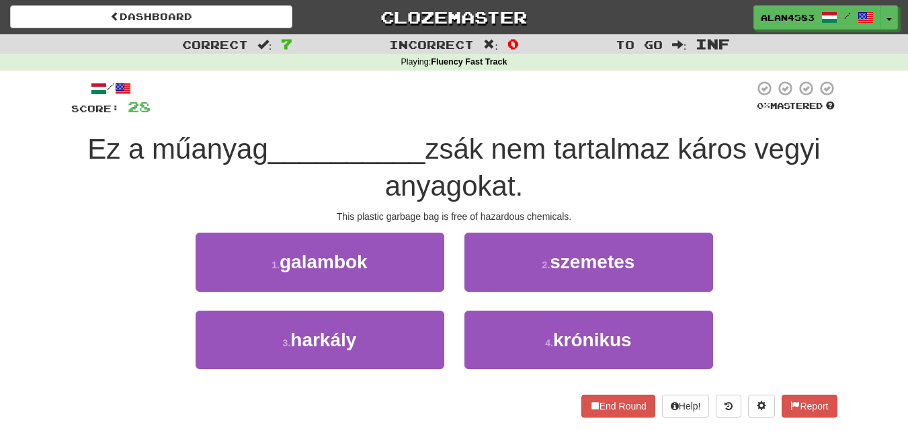
click at [553, 134] on span "zsák nem tartalmaz káros vegyi anyagokat." at bounding box center [602, 167] width 435 height 69
click at [373, 117] on div at bounding box center [452, 98] width 603 height 37
drag, startPoint x: 257, startPoint y: 149, endPoint x: 147, endPoint y: 149, distance: 110.2
click at [147, 149] on span "Ez a műanyag" at bounding box center [177, 149] width 181 height 32
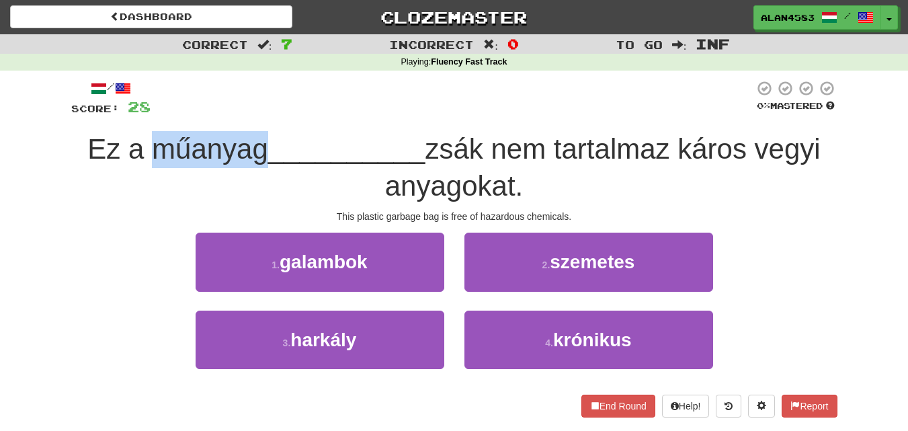
click at [138, 165] on div at bounding box center [138, 165] width 0 height 0
click at [322, 79] on div "/ Score: 28 0 % Mastered Ez a műanyag __________ zsák nem tartalmaz káros vegyi…" at bounding box center [454, 253] width 766 height 365
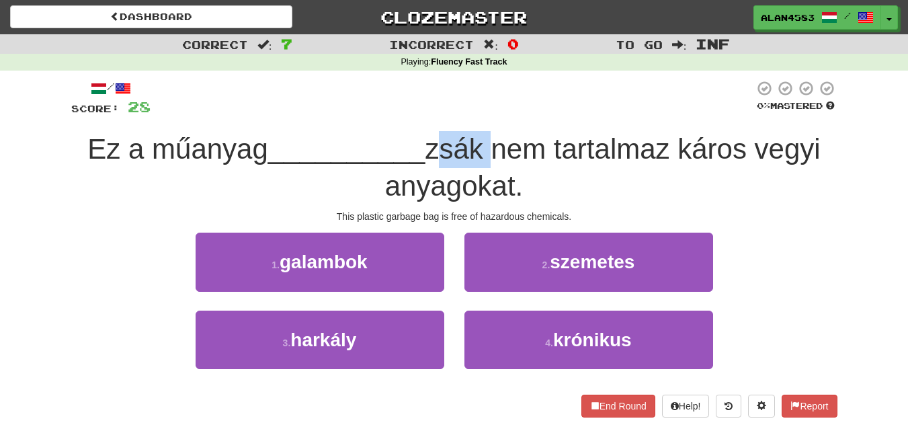
drag, startPoint x: 488, startPoint y: 145, endPoint x: 439, endPoint y: 146, distance: 48.4
click at [439, 146] on span "zsák nem tartalmaz káros vegyi anyagokat." at bounding box center [602, 167] width 435 height 69
click at [431, 114] on div at bounding box center [431, 114] width 0 height 0
click at [515, 95] on div at bounding box center [452, 98] width 603 height 37
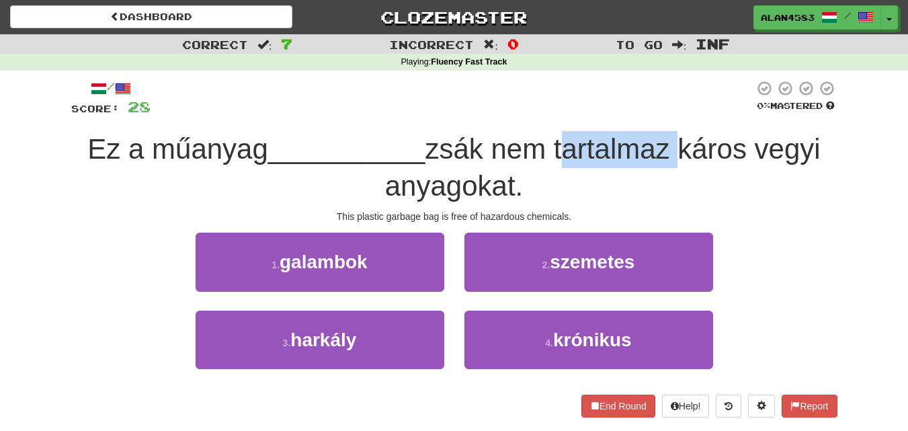
drag, startPoint x: 679, startPoint y: 146, endPoint x: 562, endPoint y: 149, distance: 117.6
click at [562, 149] on span "zsák nem tartalmaz káros vegyi anyagokat." at bounding box center [602, 167] width 435 height 69
click at [553, 165] on div at bounding box center [553, 165] width 0 height 0
click at [609, 97] on div at bounding box center [452, 98] width 603 height 37
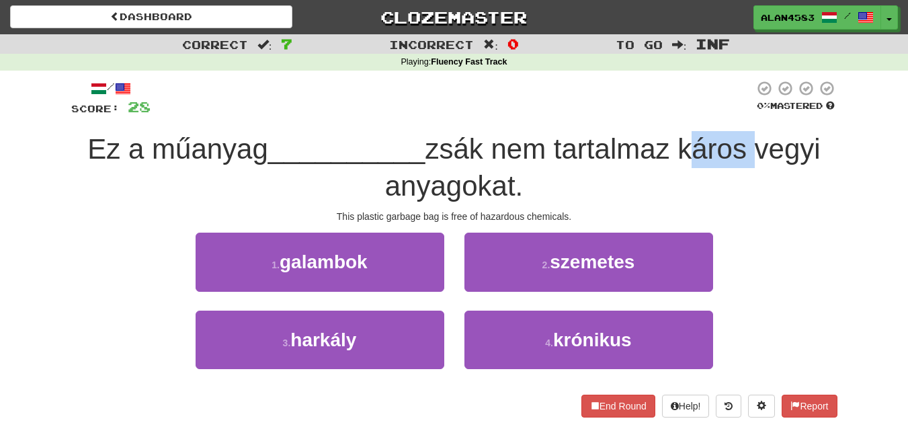
drag, startPoint x: 753, startPoint y: 148, endPoint x: 685, endPoint y: 155, distance: 67.5
click at [685, 155] on span "zsák nem tartalmaz káros vegyi anyagokat." at bounding box center [602, 167] width 435 height 69
click at [677, 165] on div at bounding box center [677, 165] width 0 height 0
click at [657, 79] on div "/ Score: 28 0 % Mastered Ez a műanyag __________ zsák nem tartalmaz káros vegyi…" at bounding box center [454, 253] width 766 height 365
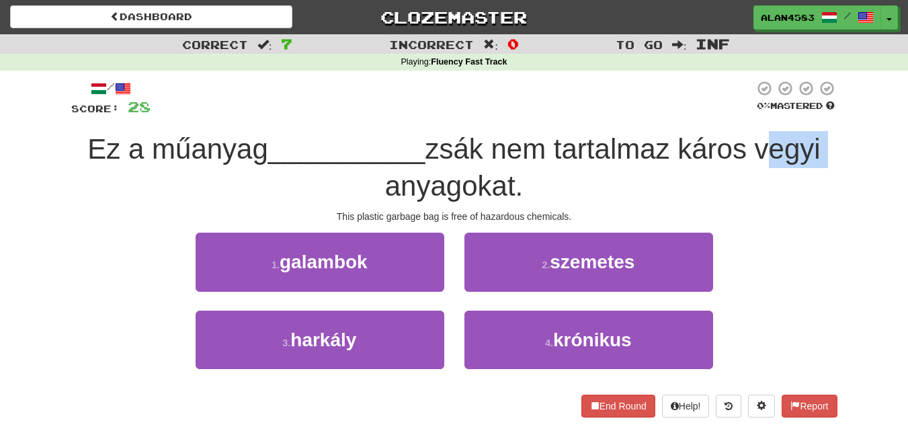
drag, startPoint x: 766, startPoint y: 153, endPoint x: 835, endPoint y: 152, distance: 69.2
click at [835, 152] on div "Ez a műanyag __________ zsák nem tartalmaz káros vegyi anyagokat." at bounding box center [454, 167] width 766 height 73
click at [826, 165] on div at bounding box center [826, 165] width 0 height 0
click at [853, 155] on div "Correct : 7 Incorrect : 0 To go : Inf Playing : Fluency Fast Track / Score: 28 …" at bounding box center [454, 235] width 908 height 402
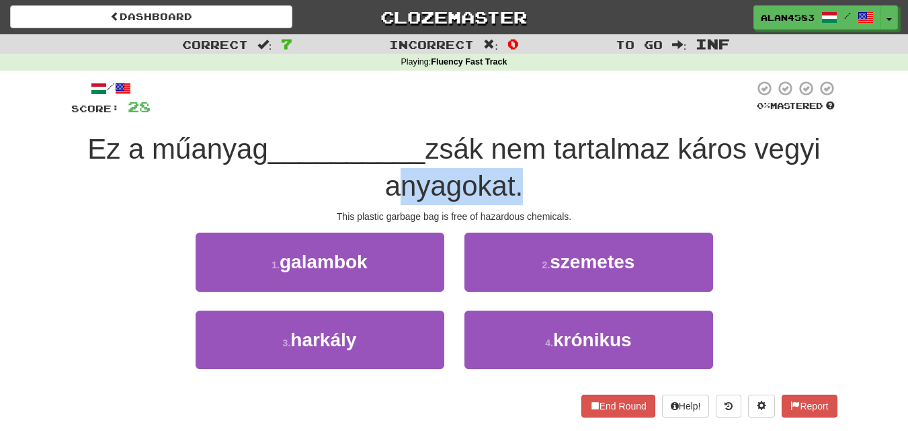
drag, startPoint x: 515, startPoint y: 183, endPoint x: 373, endPoint y: 188, distance: 142.5
click at [373, 188] on div "Ez a műanyag __________ zsák nem tartalmaz káros vegyi anyagokat." at bounding box center [454, 167] width 766 height 73
click at [364, 202] on div at bounding box center [364, 202] width 0 height 0
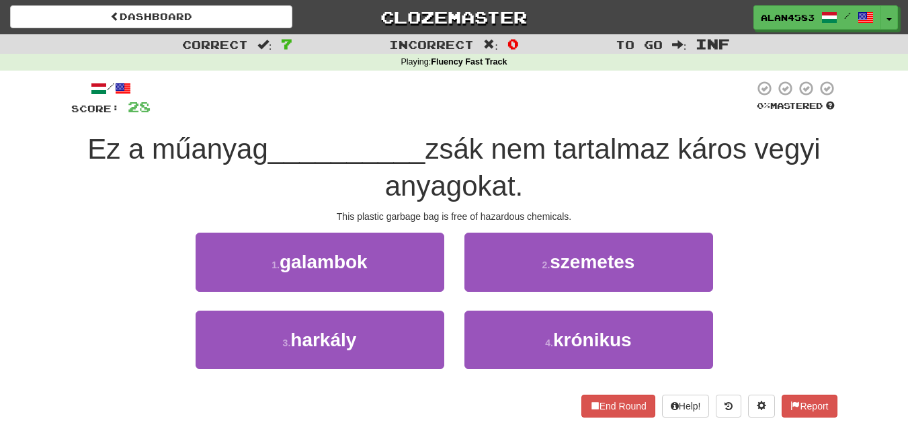
click at [493, 118] on div "/ Score: 28 0 % Mastered Ez a műanyag __________ zsák nem tartalmaz káros vegyi…" at bounding box center [454, 248] width 766 height 337
drag, startPoint x: 826, startPoint y: 140, endPoint x: 763, endPoint y: 145, distance: 62.7
click at [763, 145] on span "zsák nem tartalmaz káros vegyi anyagokat." at bounding box center [602, 167] width 435 height 69
click at [755, 114] on div at bounding box center [755, 114] width 0 height 0
click at [614, 106] on div at bounding box center [452, 98] width 603 height 37
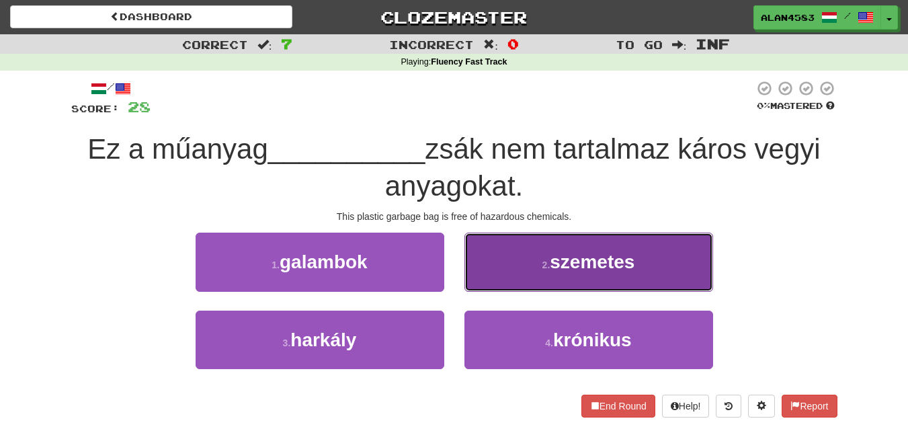
click at [589, 265] on span "szemetes" at bounding box center [592, 261] width 85 height 21
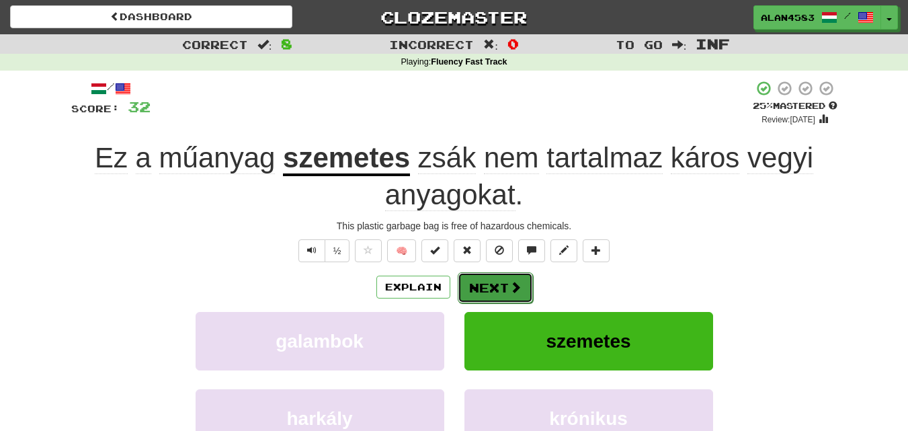
click at [495, 289] on button "Next" at bounding box center [495, 287] width 75 height 31
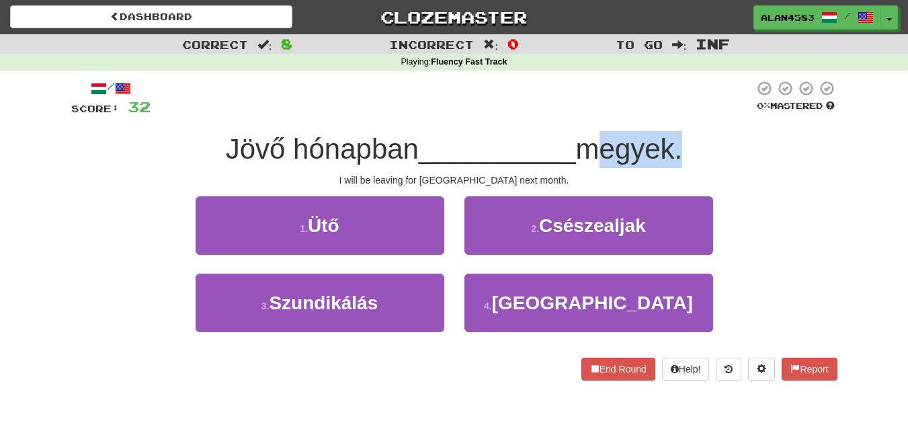
drag, startPoint x: 589, startPoint y: 159, endPoint x: 683, endPoint y: 154, distance: 94.9
click at [683, 154] on span "megyek." at bounding box center [629, 149] width 107 height 32
click at [675, 165] on div at bounding box center [675, 165] width 0 height 0
click at [759, 126] on div "/ Score: 32 0 % Mastered Jövő hónapban __________ megyek. I will be leaving for…" at bounding box center [454, 230] width 766 height 300
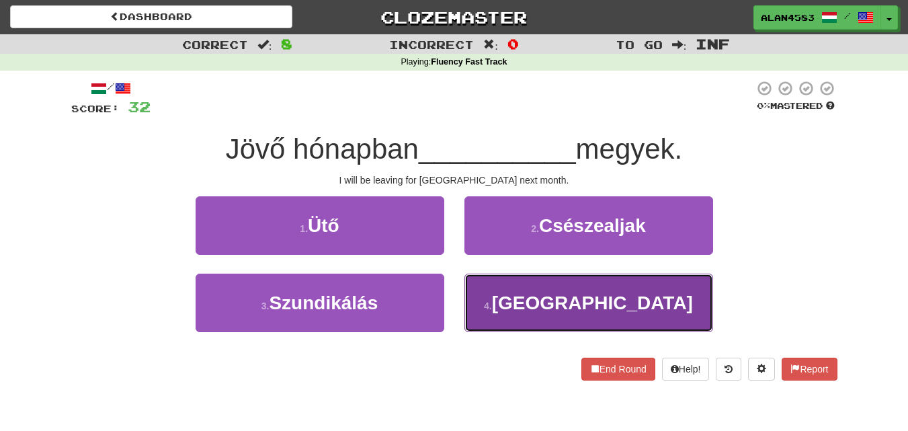
click at [667, 290] on button "4 . [GEOGRAPHIC_DATA]" at bounding box center [588, 302] width 249 height 58
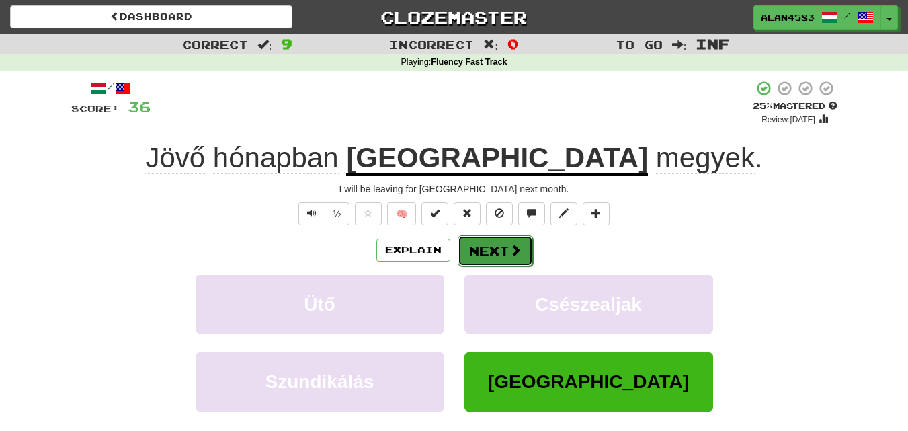
click at [499, 255] on button "Next" at bounding box center [495, 250] width 75 height 31
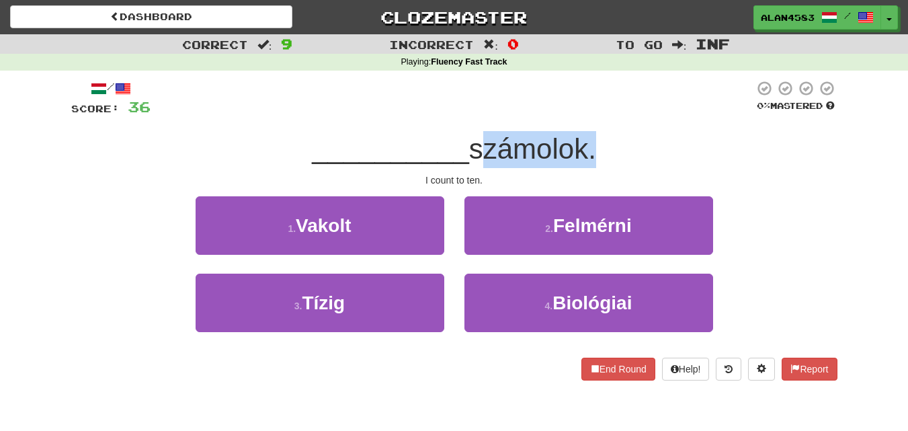
drag, startPoint x: 590, startPoint y: 148, endPoint x: 478, endPoint y: 153, distance: 112.3
click at [478, 153] on span "számolok." at bounding box center [532, 149] width 127 height 32
click at [469, 165] on div at bounding box center [469, 165] width 0 height 0
click at [638, 122] on div "/ Score: 36 0 % Mastered __________ számolok. I count to ten. 1 . Vakolt 2 . Fe…" at bounding box center [454, 230] width 766 height 300
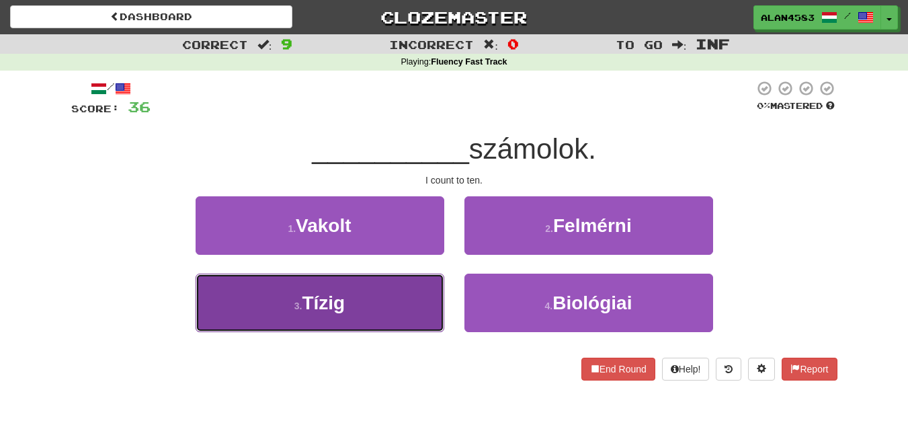
click at [285, 294] on button "3 . Tízig" at bounding box center [320, 302] width 249 height 58
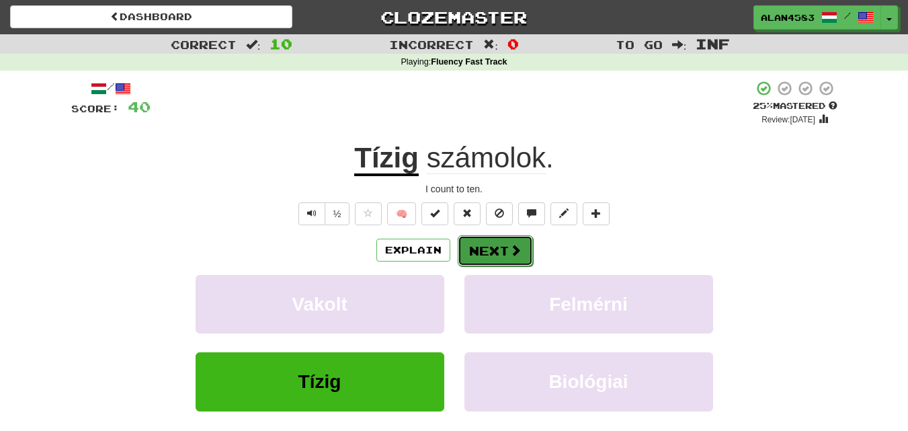
click at [482, 261] on button "Next" at bounding box center [495, 250] width 75 height 31
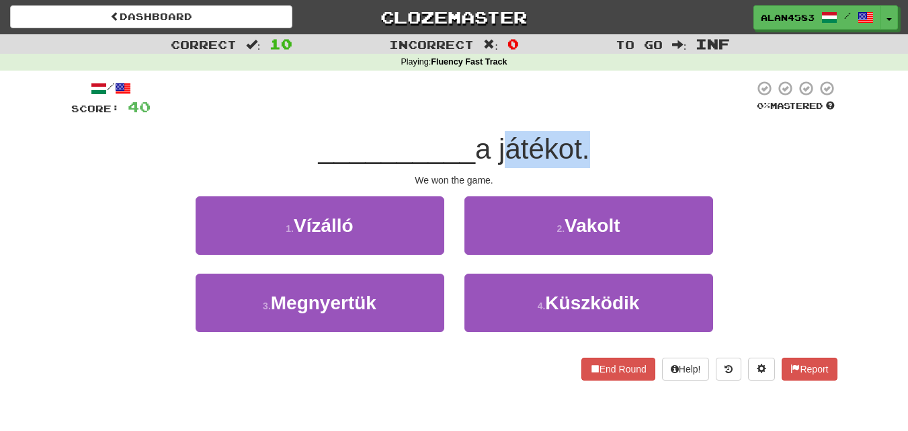
drag, startPoint x: 501, startPoint y: 160, endPoint x: 582, endPoint y: 159, distance: 80.6
click at [582, 159] on span "a játékot." at bounding box center [532, 149] width 114 height 32
click at [573, 165] on div at bounding box center [573, 165] width 0 height 0
click at [691, 99] on div at bounding box center [452, 98] width 603 height 37
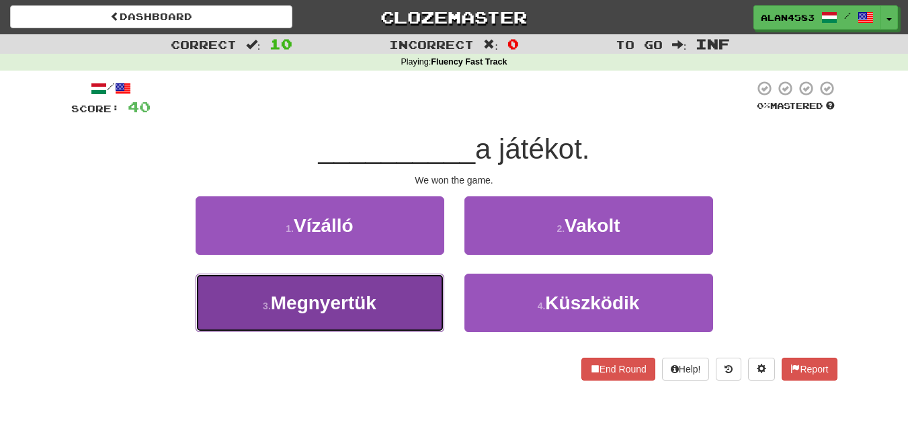
click at [307, 282] on button "3 . Megnyertük" at bounding box center [320, 302] width 249 height 58
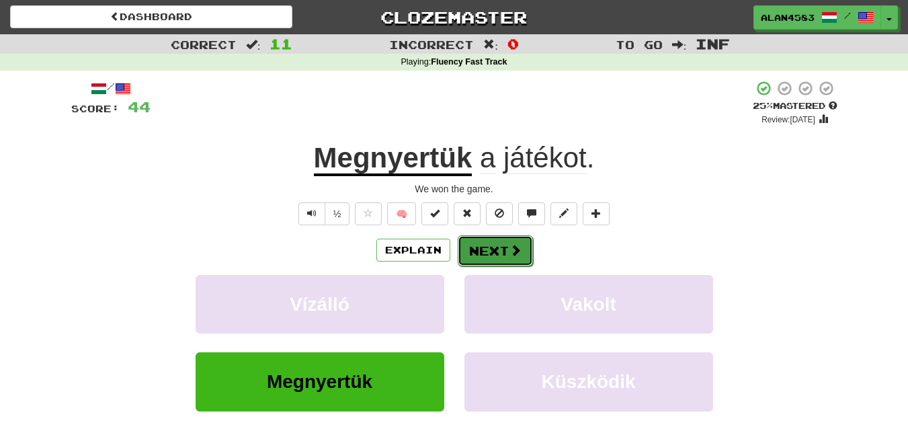
click at [505, 251] on button "Next" at bounding box center [495, 250] width 75 height 31
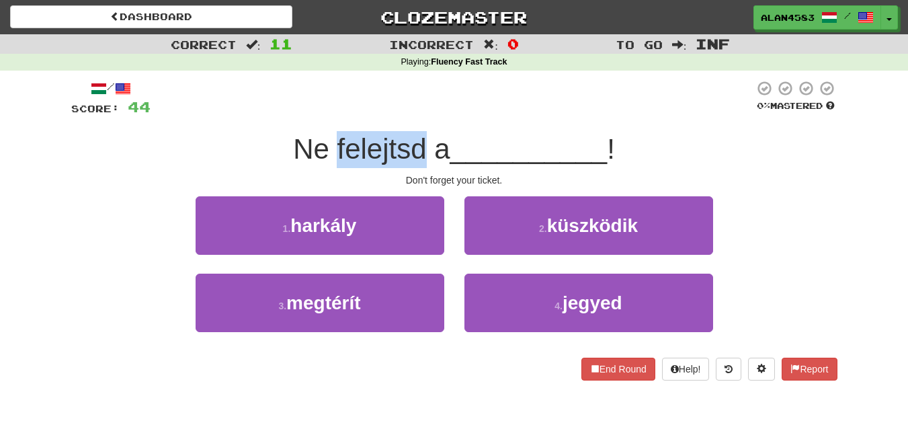
drag, startPoint x: 333, startPoint y: 147, endPoint x: 422, endPoint y: 143, distance: 89.5
click at [422, 143] on span "Ne felejtsd a" at bounding box center [371, 149] width 157 height 32
click at [413, 114] on div at bounding box center [413, 114] width 0 height 0
click at [452, 107] on div at bounding box center [452, 98] width 603 height 37
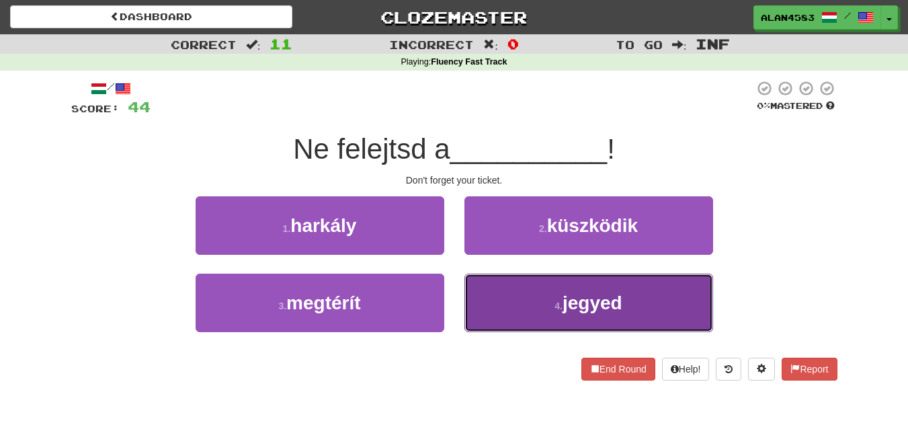
click at [535, 296] on button "4 . jegyed" at bounding box center [588, 302] width 249 height 58
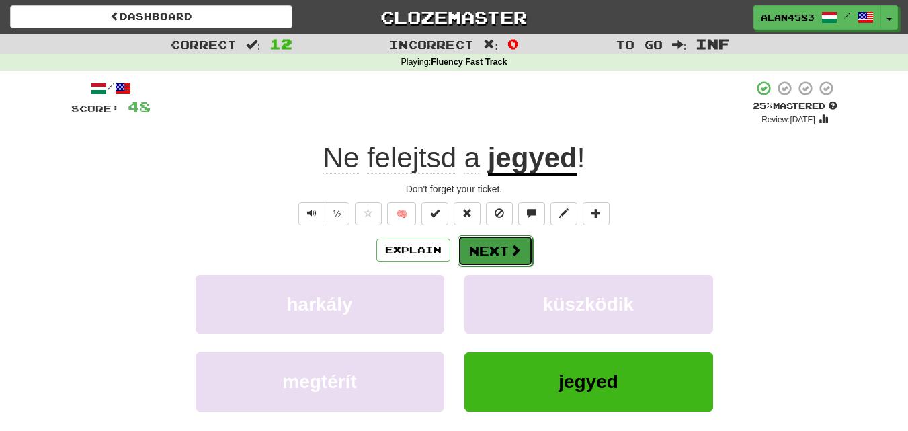
click at [494, 252] on button "Next" at bounding box center [495, 250] width 75 height 31
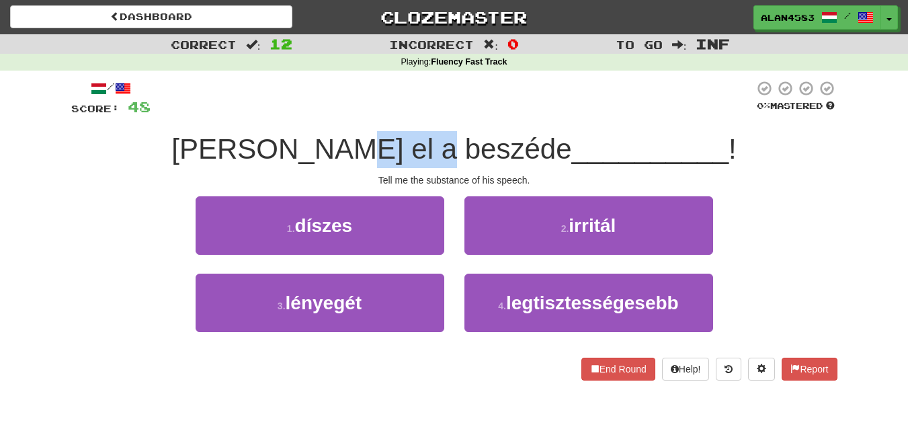
drag, startPoint x: 392, startPoint y: 151, endPoint x: 492, endPoint y: 150, distance: 100.1
click at [492, 150] on span "[PERSON_NAME] el a beszéde" at bounding box center [371, 149] width 400 height 32
click at [483, 165] on div at bounding box center [483, 165] width 0 height 0
click at [572, 136] on span "__________" at bounding box center [650, 149] width 157 height 32
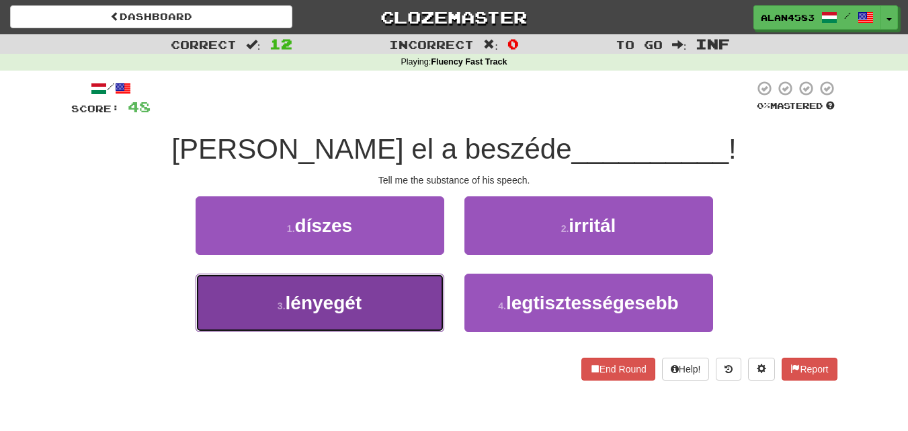
click at [366, 303] on button "3 . lényegét" at bounding box center [320, 302] width 249 height 58
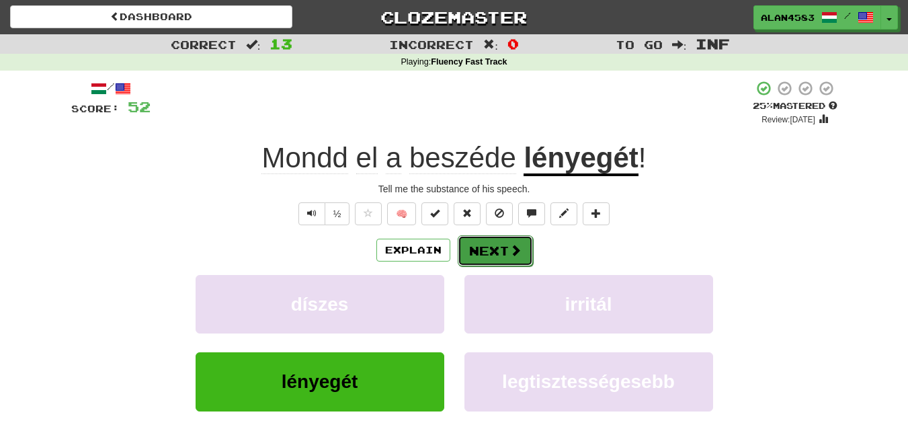
click at [484, 249] on button "Next" at bounding box center [495, 250] width 75 height 31
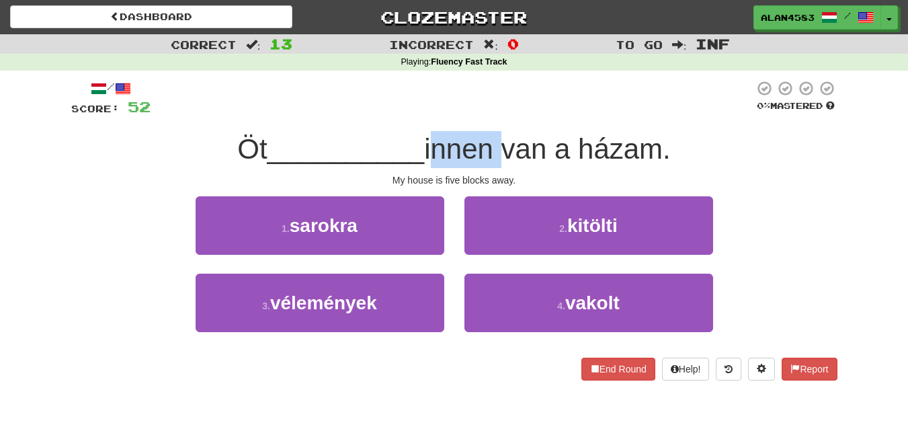
drag, startPoint x: 497, startPoint y: 148, endPoint x: 434, endPoint y: 150, distance: 63.2
click at [434, 150] on span "innen van a házam." at bounding box center [547, 149] width 247 height 32
click at [425, 165] on div at bounding box center [425, 165] width 0 height 0
click at [528, 103] on div at bounding box center [452, 98] width 603 height 37
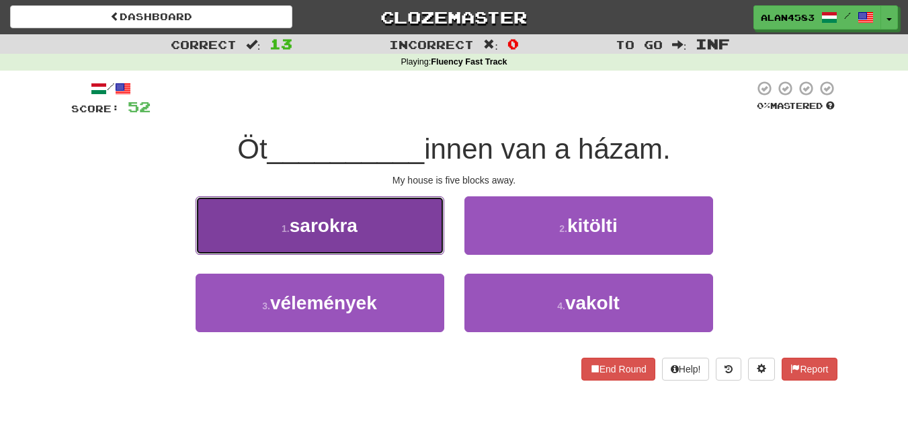
click at [327, 219] on span "sarokra" at bounding box center [324, 225] width 68 height 21
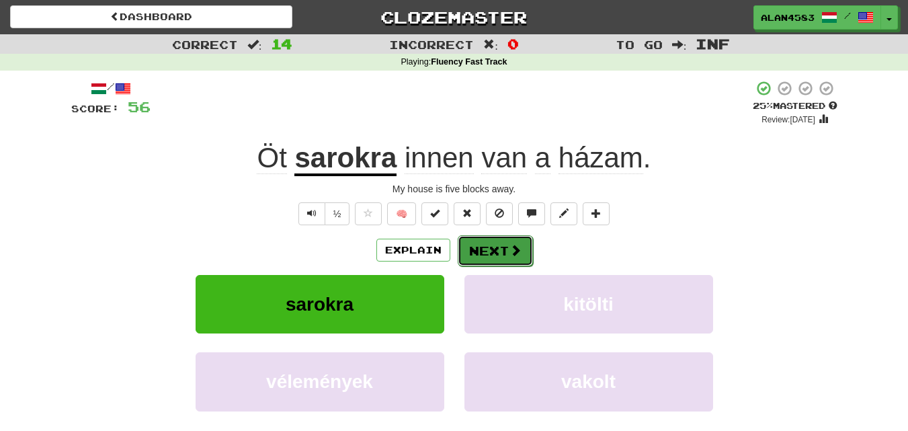
click at [494, 251] on button "Next" at bounding box center [495, 250] width 75 height 31
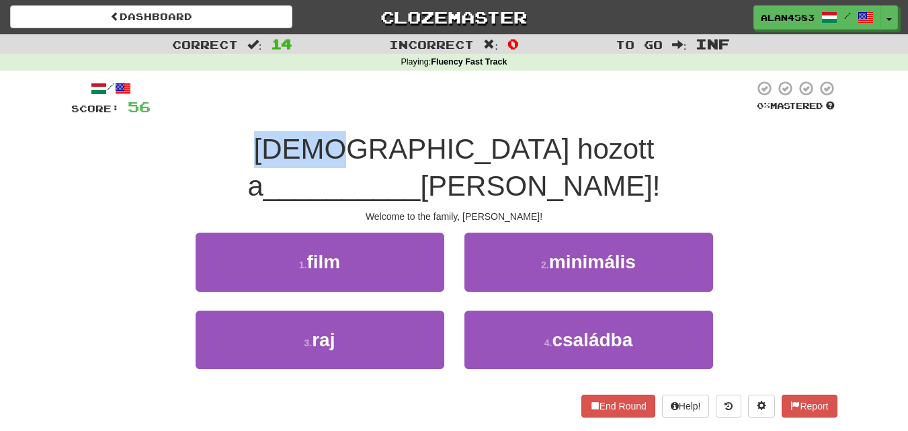
drag, startPoint x: 308, startPoint y: 147, endPoint x: 223, endPoint y: 148, distance: 85.3
click at [223, 148] on div "[DEMOGRAPHIC_DATA] hozott a __________ [PERSON_NAME]!" at bounding box center [454, 167] width 766 height 73
click at [214, 114] on div at bounding box center [214, 114] width 0 height 0
click at [278, 105] on div at bounding box center [452, 98] width 603 height 37
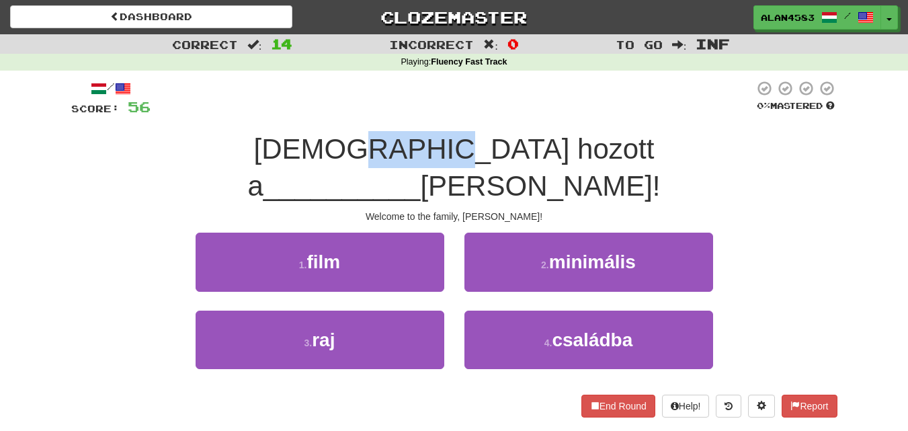
drag, startPoint x: 318, startPoint y: 142, endPoint x: 393, endPoint y: 140, distance: 75.3
click at [393, 140] on span "[DEMOGRAPHIC_DATA] hozott a" at bounding box center [450, 167] width 407 height 69
click at [384, 114] on div at bounding box center [384, 114] width 0 height 0
click at [418, 112] on div at bounding box center [452, 98] width 603 height 37
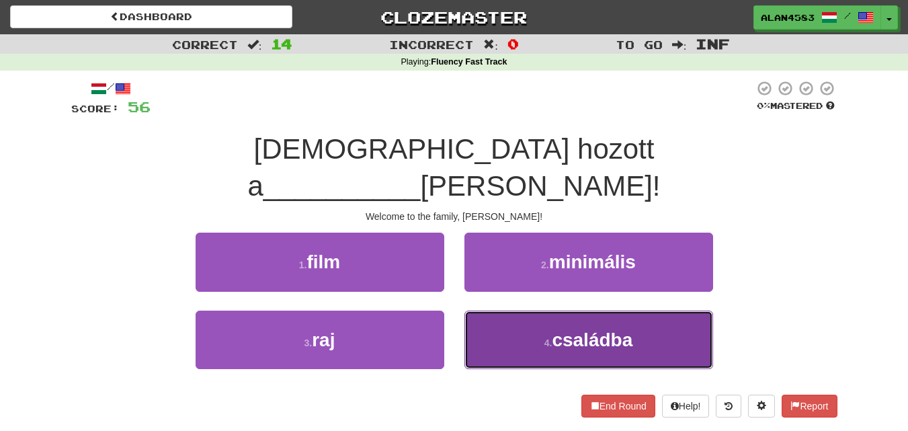
click at [546, 310] on button "4 . családba" at bounding box center [588, 339] width 249 height 58
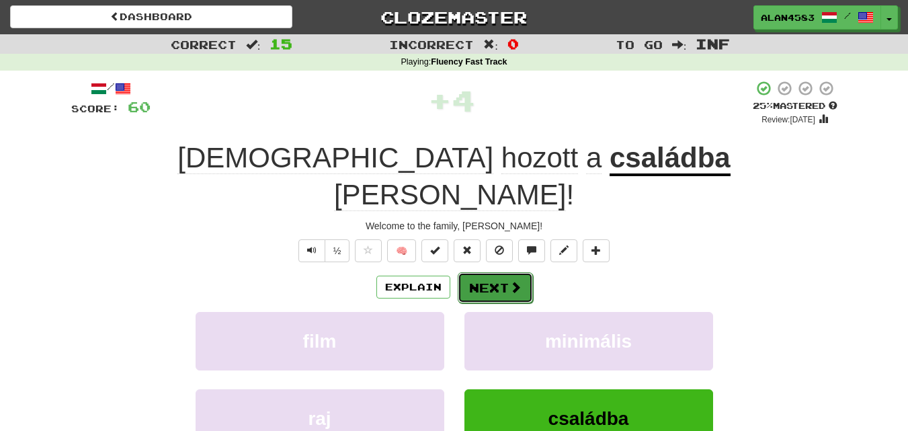
click at [504, 272] on button "Next" at bounding box center [495, 287] width 75 height 31
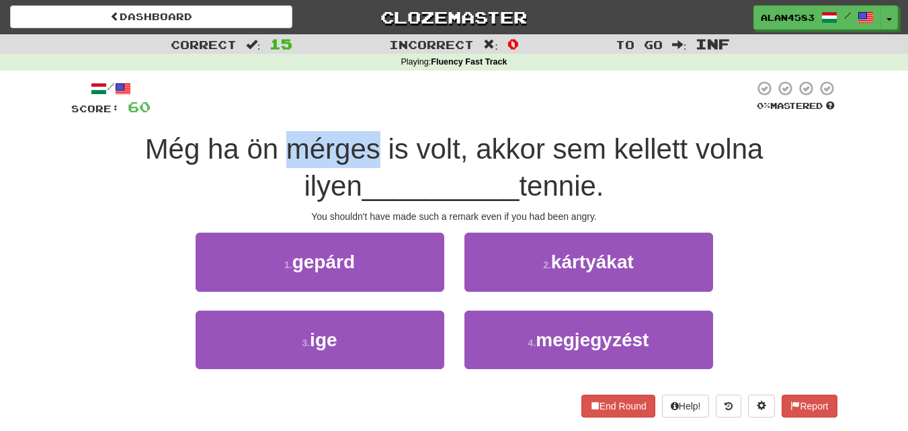
drag, startPoint x: 257, startPoint y: 156, endPoint x: 344, endPoint y: 153, distance: 86.7
click at [344, 153] on span "Még ha ön mérges is volt, akkor sem kellett volna ilyen" at bounding box center [454, 167] width 618 height 69
click at [335, 165] on div at bounding box center [335, 165] width 0 height 0
click at [457, 104] on div at bounding box center [452, 98] width 603 height 37
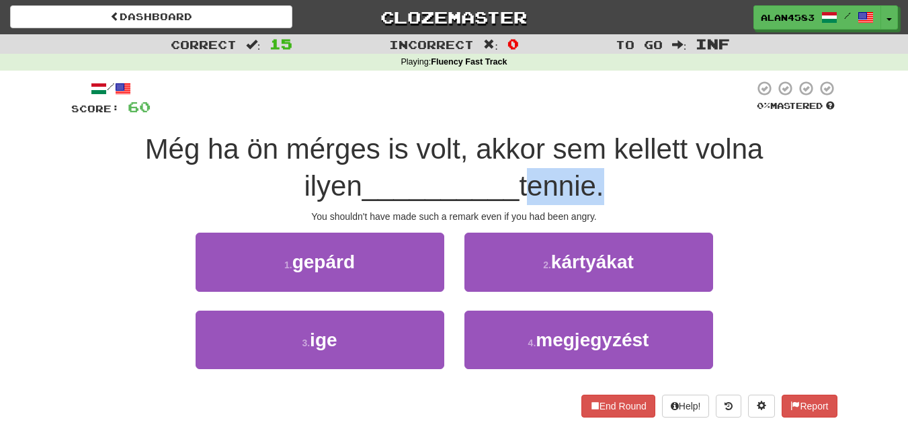
drag, startPoint x: 570, startPoint y: 187, endPoint x: 494, endPoint y: 187, distance: 75.9
click at [519, 187] on span "tennie." at bounding box center [561, 186] width 85 height 32
click at [485, 202] on div at bounding box center [485, 202] width 0 height 0
click at [571, 109] on div at bounding box center [452, 98] width 603 height 37
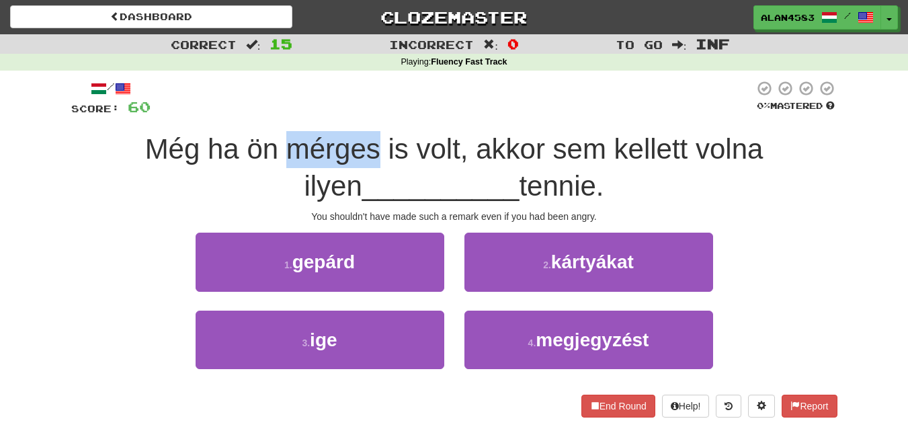
drag, startPoint x: 345, startPoint y: 145, endPoint x: 261, endPoint y: 146, distance: 84.0
click at [261, 146] on span "Még ha ön mérges is volt, akkor sem kellett volna ilyen" at bounding box center [454, 167] width 618 height 69
click at [253, 114] on div at bounding box center [253, 114] width 0 height 0
click at [350, 93] on div at bounding box center [452, 98] width 603 height 37
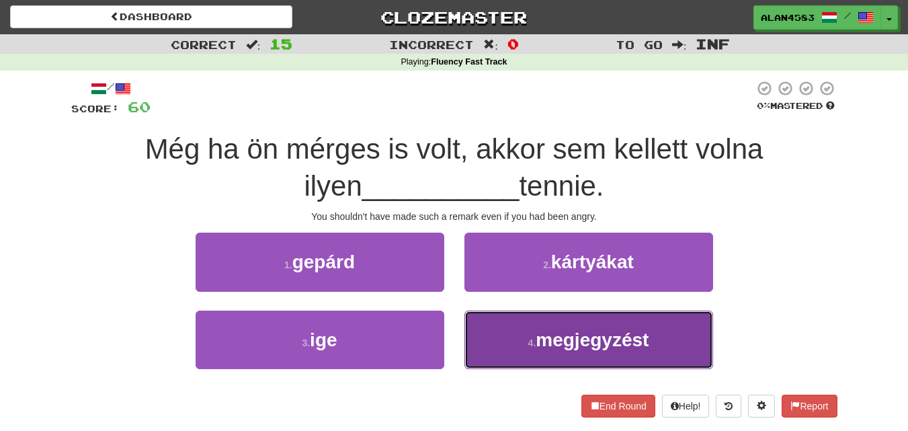
click at [544, 341] on span "megjegyzést" at bounding box center [592, 339] width 113 height 21
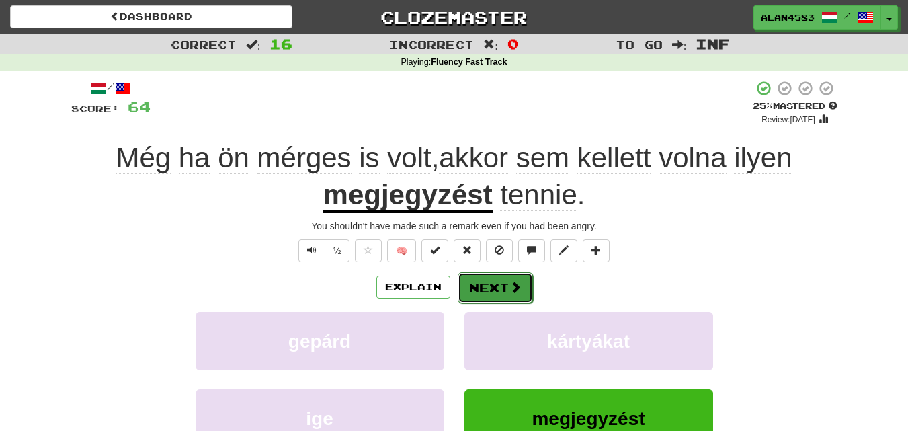
click at [499, 290] on button "Next" at bounding box center [495, 287] width 75 height 31
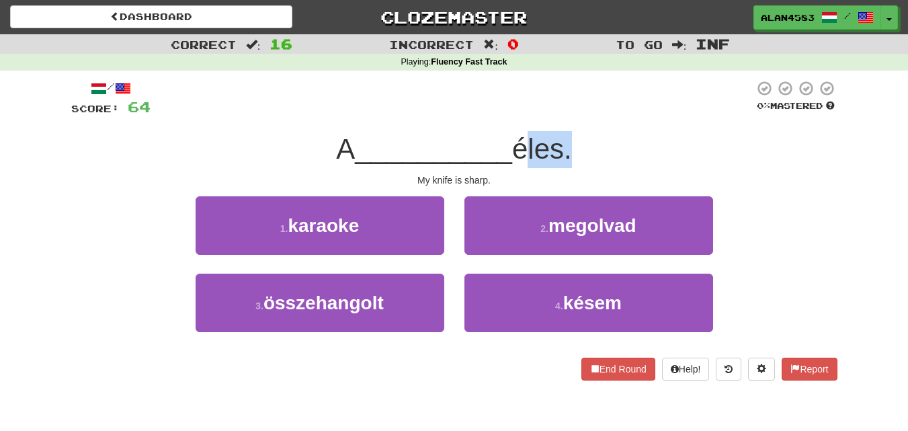
drag, startPoint x: 570, startPoint y: 144, endPoint x: 521, endPoint y: 144, distance: 49.1
click at [521, 144] on span "éles." at bounding box center [542, 149] width 60 height 32
click at [512, 114] on div at bounding box center [512, 114] width 0 height 0
click at [581, 102] on div at bounding box center [452, 98] width 603 height 37
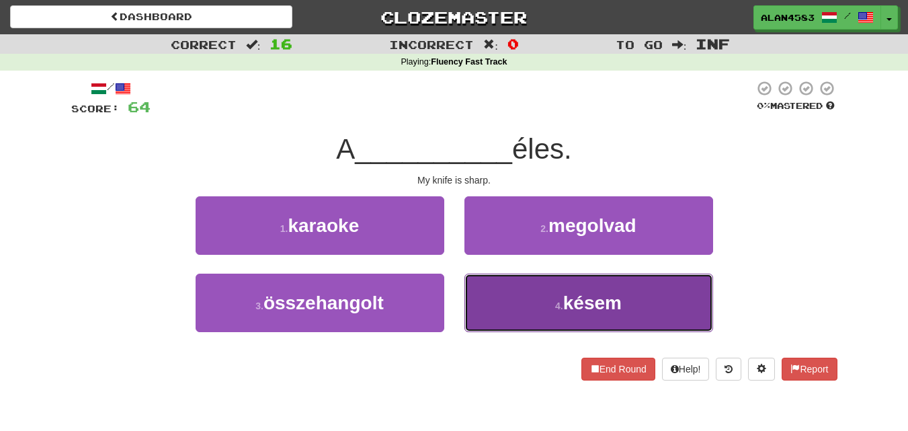
click at [512, 283] on button "4 . késem" at bounding box center [588, 302] width 249 height 58
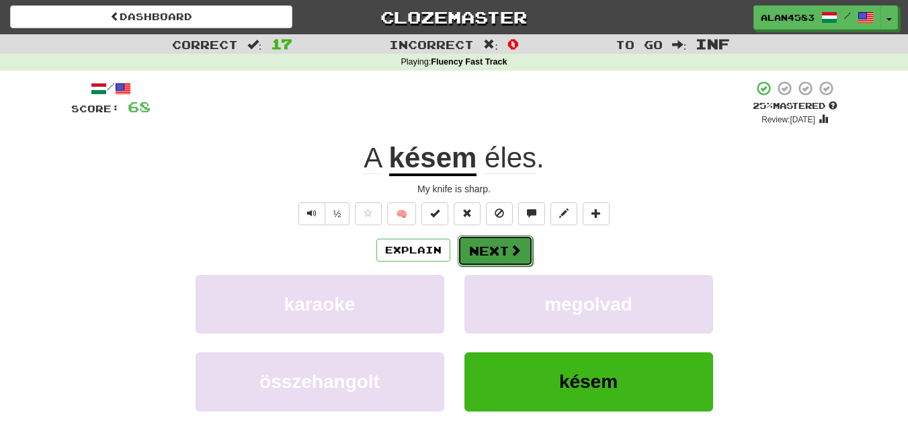
click at [482, 251] on button "Next" at bounding box center [495, 250] width 75 height 31
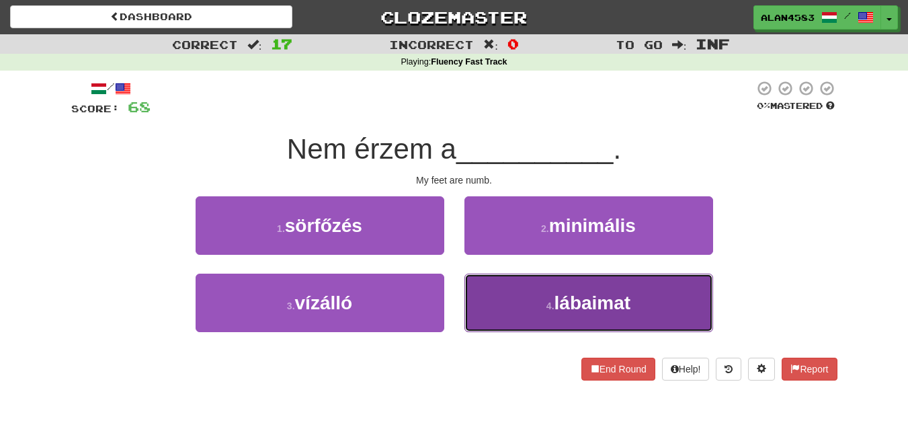
click at [603, 312] on span "lábaimat" at bounding box center [592, 302] width 77 height 21
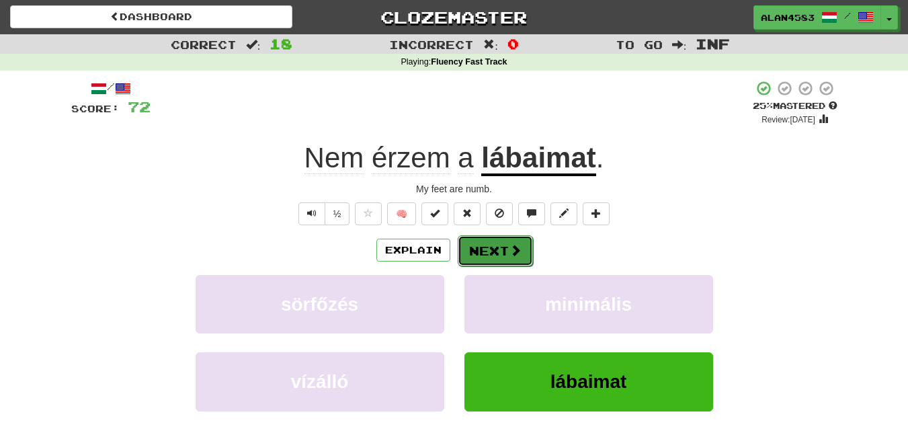
click at [504, 255] on button "Next" at bounding box center [495, 250] width 75 height 31
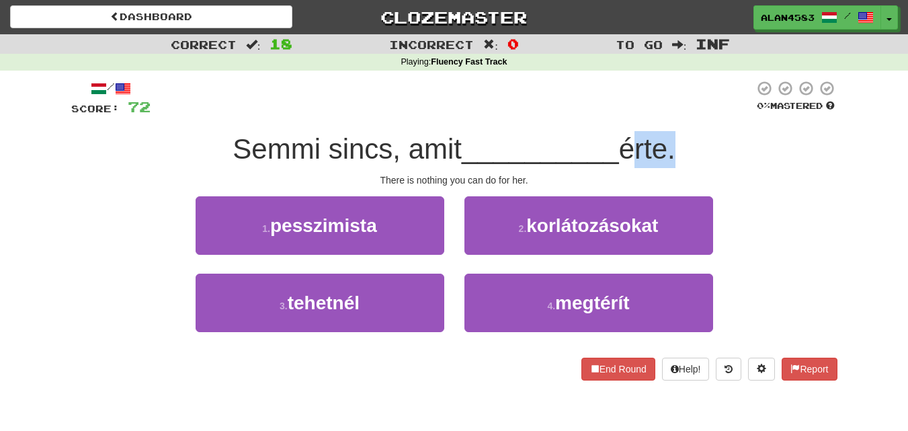
drag, startPoint x: 630, startPoint y: 149, endPoint x: 674, endPoint y: 147, distance: 44.4
click at [674, 147] on span "érte." at bounding box center [647, 149] width 56 height 32
click at [665, 114] on div at bounding box center [665, 114] width 0 height 0
click at [686, 116] on div at bounding box center [452, 98] width 603 height 37
drag, startPoint x: 453, startPoint y: 152, endPoint x: 404, endPoint y: 153, distance: 48.4
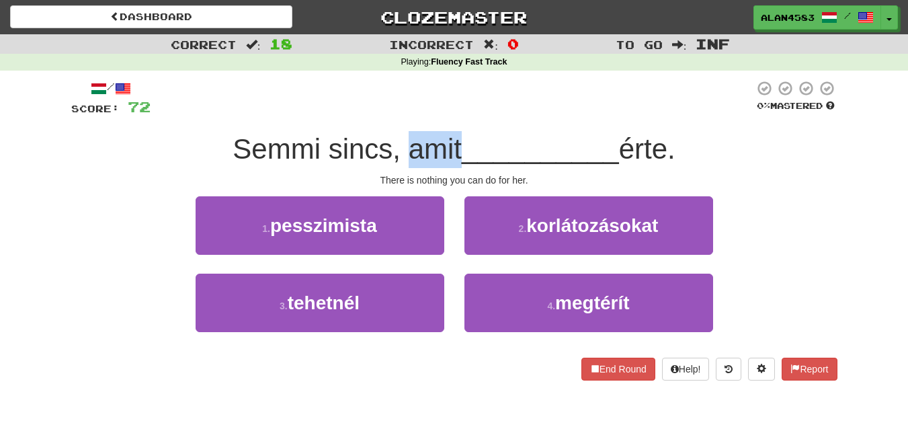
click at [404, 153] on span "Semmi sincs, amit" at bounding box center [346, 149] width 229 height 32
click at [396, 165] on div at bounding box center [396, 165] width 0 height 0
click at [521, 108] on div at bounding box center [452, 98] width 603 height 37
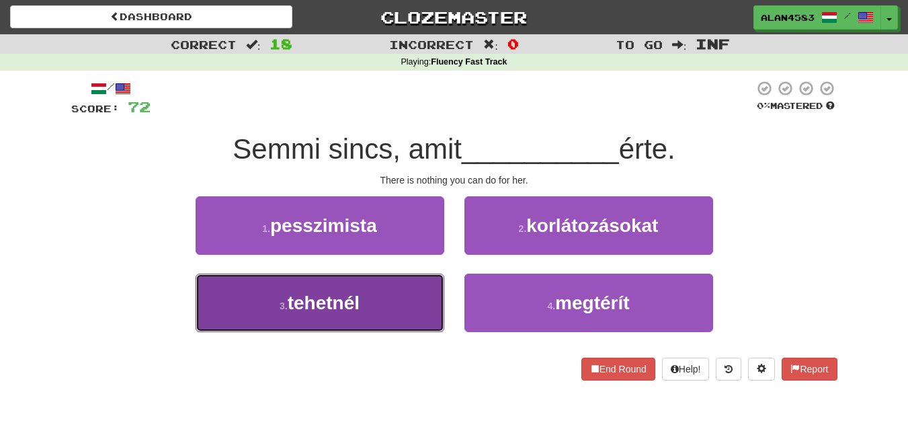
click at [270, 284] on button "3 . tehetnél" at bounding box center [320, 302] width 249 height 58
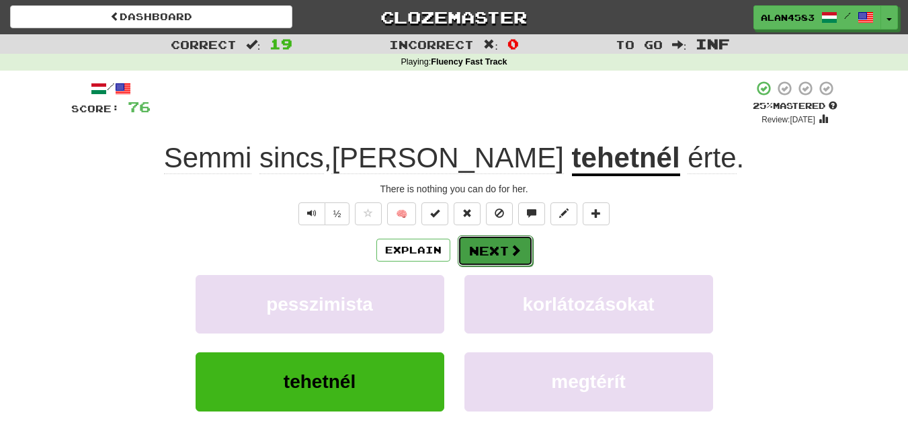
click at [493, 251] on button "Next" at bounding box center [495, 250] width 75 height 31
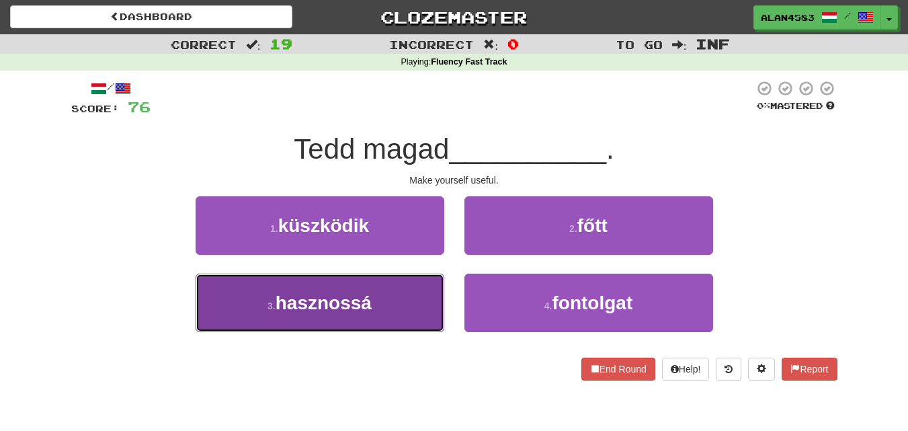
click at [306, 308] on span "hasznossá" at bounding box center [323, 302] width 96 height 21
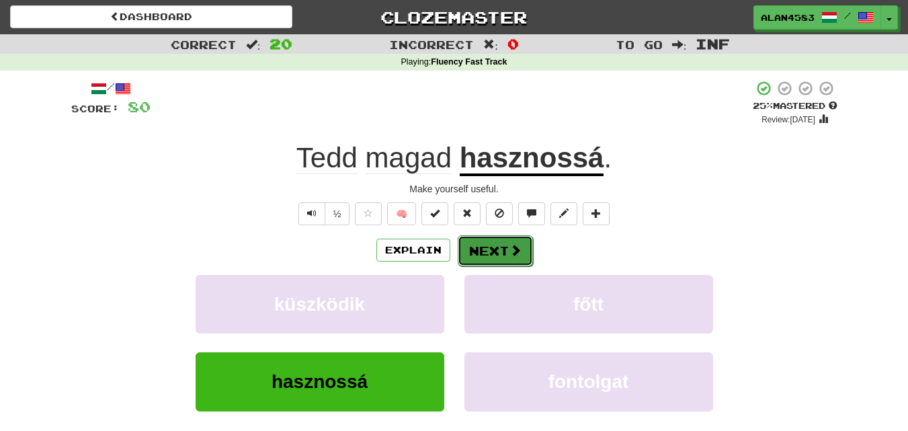
click at [490, 246] on button "Next" at bounding box center [495, 250] width 75 height 31
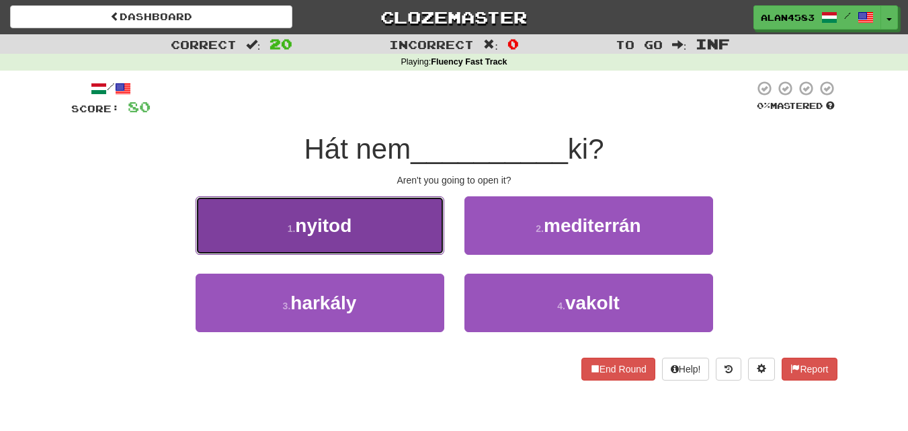
click at [250, 248] on button "1 . nyitod" at bounding box center [320, 225] width 249 height 58
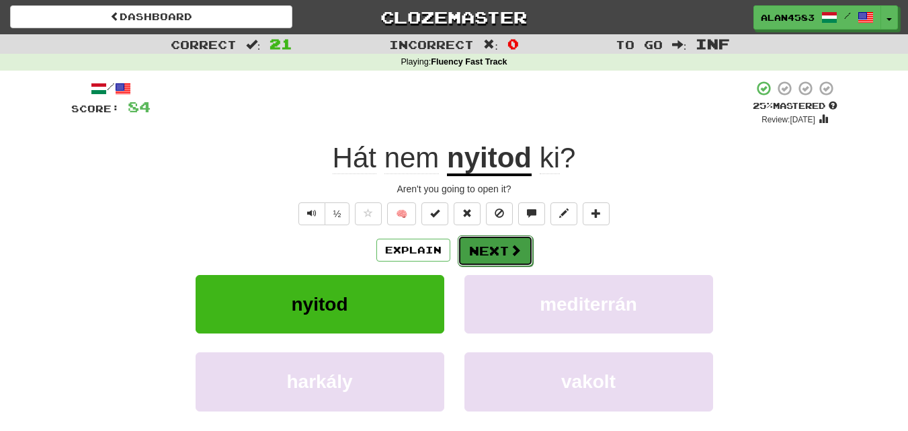
click at [466, 249] on button "Next" at bounding box center [495, 250] width 75 height 31
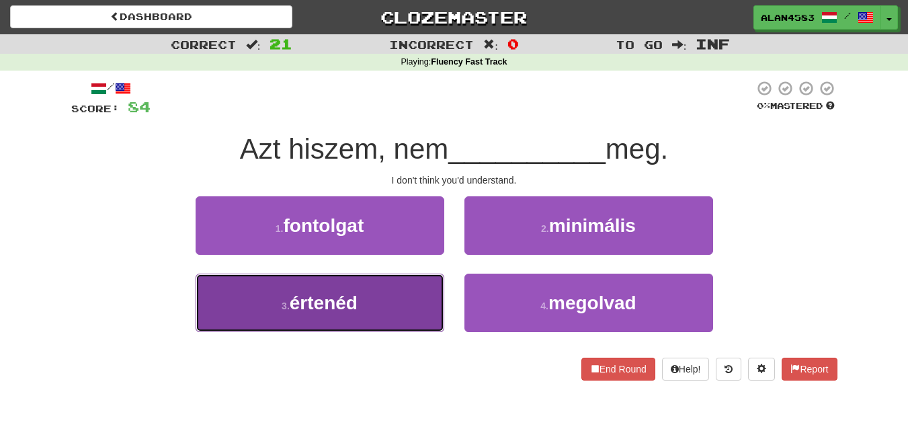
click at [288, 300] on small "3 ." at bounding box center [286, 305] width 8 height 11
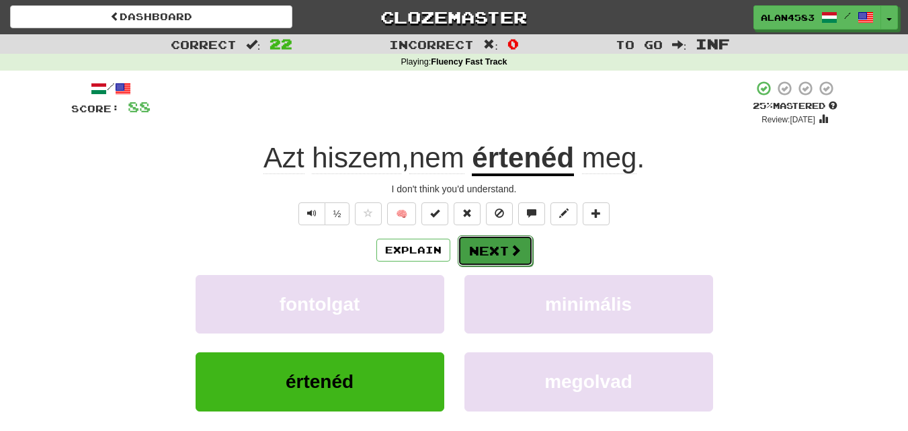
click at [480, 251] on button "Next" at bounding box center [495, 250] width 75 height 31
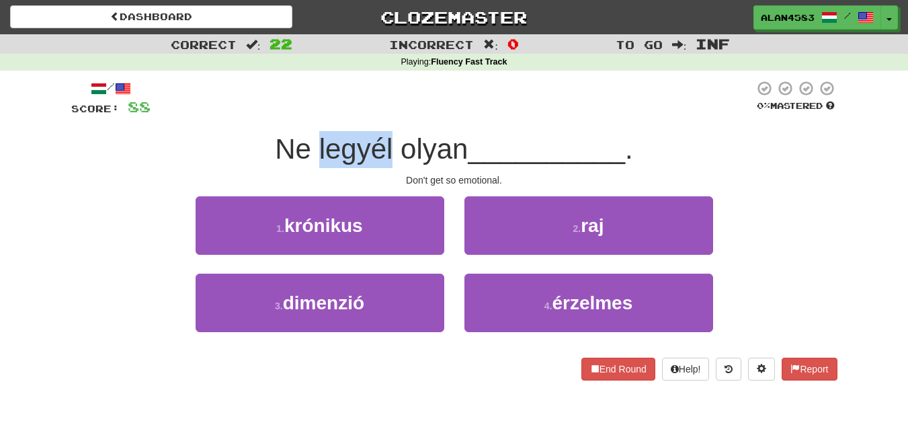
drag, startPoint x: 386, startPoint y: 143, endPoint x: 314, endPoint y: 148, distance: 71.4
click at [314, 148] on span "Ne legyél olyan" at bounding box center [371, 149] width 193 height 32
click at [306, 114] on div at bounding box center [306, 114] width 0 height 0
click at [411, 97] on div at bounding box center [452, 98] width 603 height 37
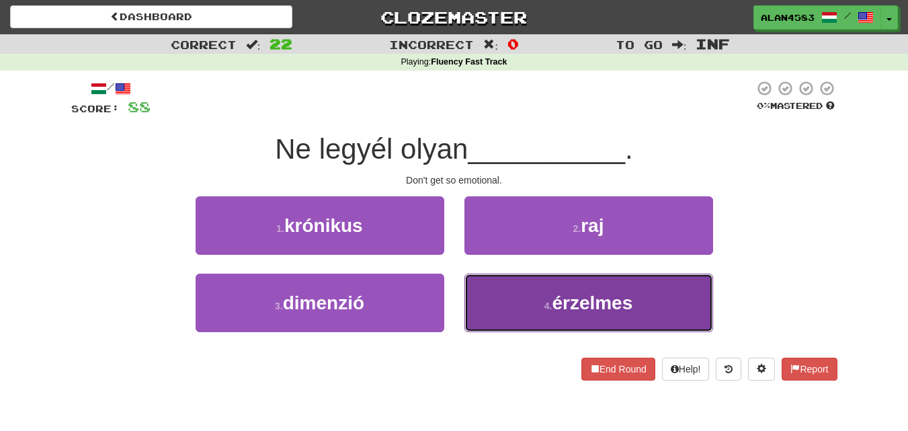
click at [538, 292] on button "4 . érzelmes" at bounding box center [588, 302] width 249 height 58
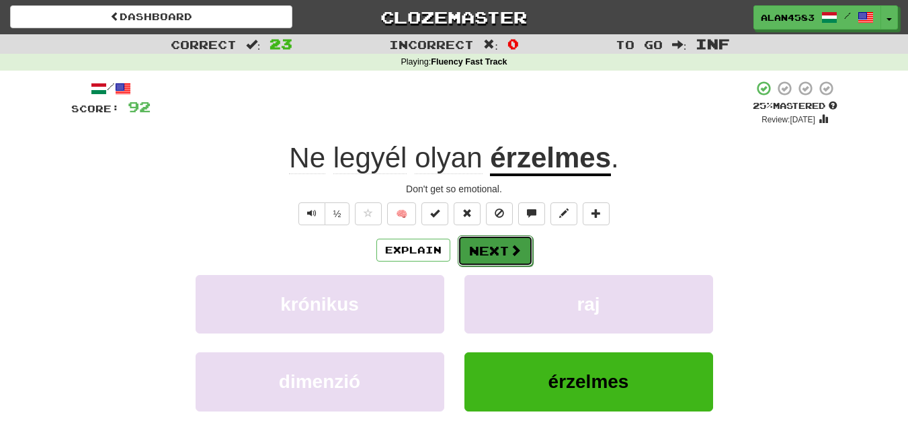
click at [486, 247] on button "Next" at bounding box center [495, 250] width 75 height 31
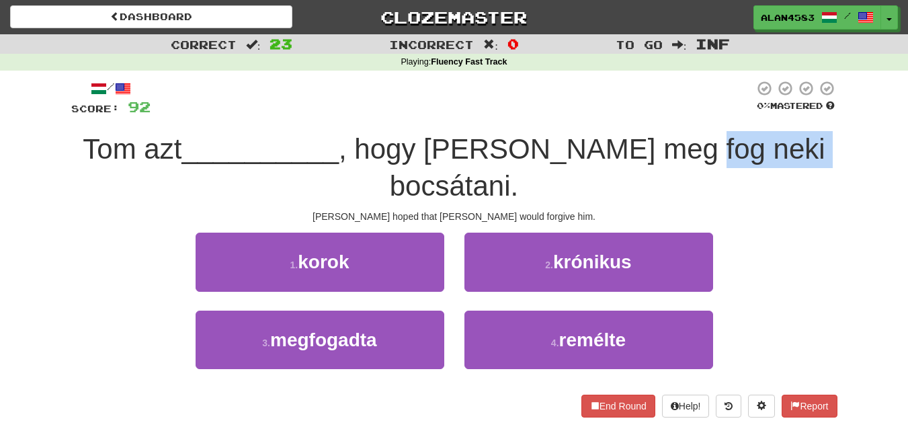
drag, startPoint x: 685, startPoint y: 150, endPoint x: 803, endPoint y: 149, distance: 117.6
click at [803, 149] on span ", hogy [PERSON_NAME] meg fog neki bocsátani." at bounding box center [582, 167] width 486 height 69
click at [794, 165] on div at bounding box center [794, 165] width 0 height 0
click at [848, 132] on div "Correct : 23 Incorrect : 0 To go : Inf Playing : Fluency Fast Track / Score: 92…" at bounding box center [454, 235] width 908 height 402
click at [523, 136] on span ", hogy [PERSON_NAME] meg fog neki bocsátani." at bounding box center [582, 167] width 486 height 69
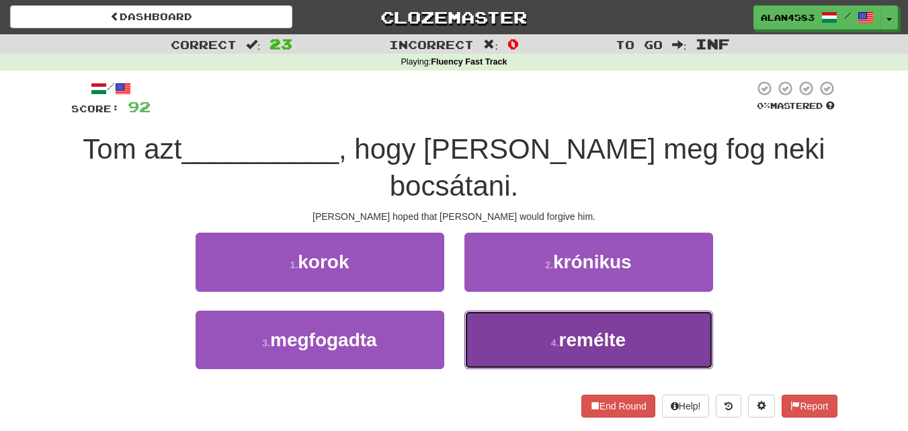
click at [579, 329] on span "remélte" at bounding box center [592, 339] width 67 height 21
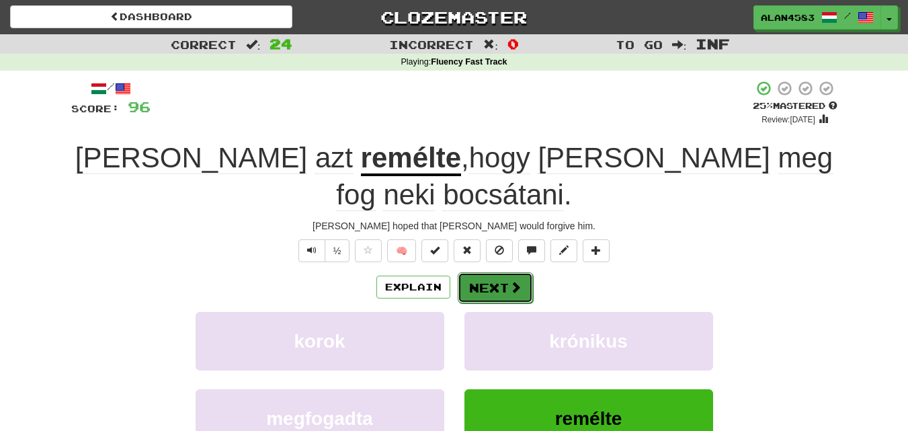
click at [509, 281] on span at bounding box center [515, 287] width 12 height 12
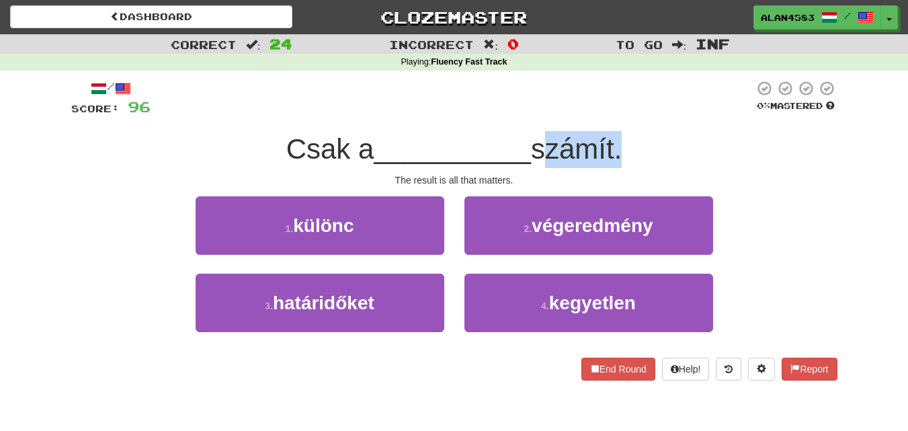
drag, startPoint x: 540, startPoint y: 154, endPoint x: 623, endPoint y: 151, distance: 82.7
click at [622, 151] on span "számít." at bounding box center [576, 149] width 91 height 32
click at [614, 165] on div at bounding box center [614, 165] width 0 height 0
click at [678, 132] on div "Csak a __________ számít." at bounding box center [454, 149] width 766 height 37
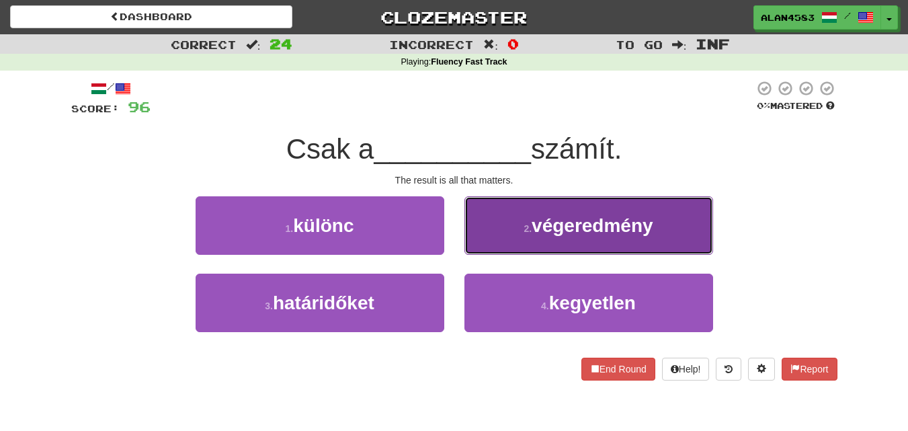
click at [545, 230] on span "végeredmény" at bounding box center [592, 225] width 122 height 21
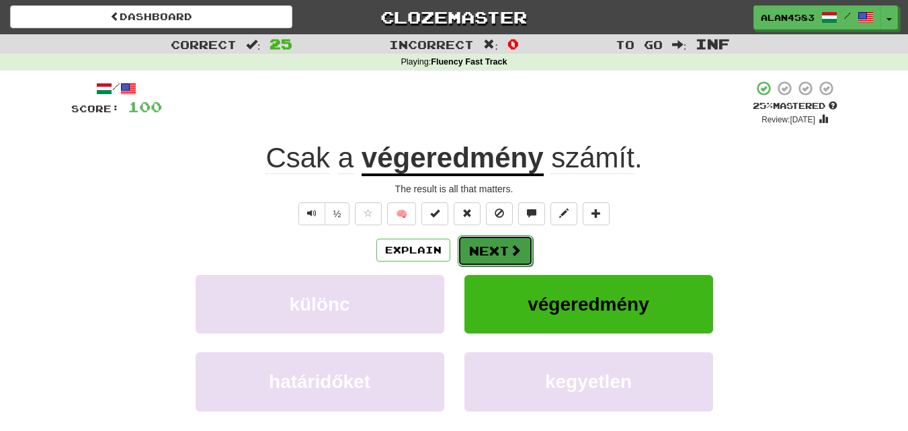
click at [488, 252] on button "Next" at bounding box center [495, 250] width 75 height 31
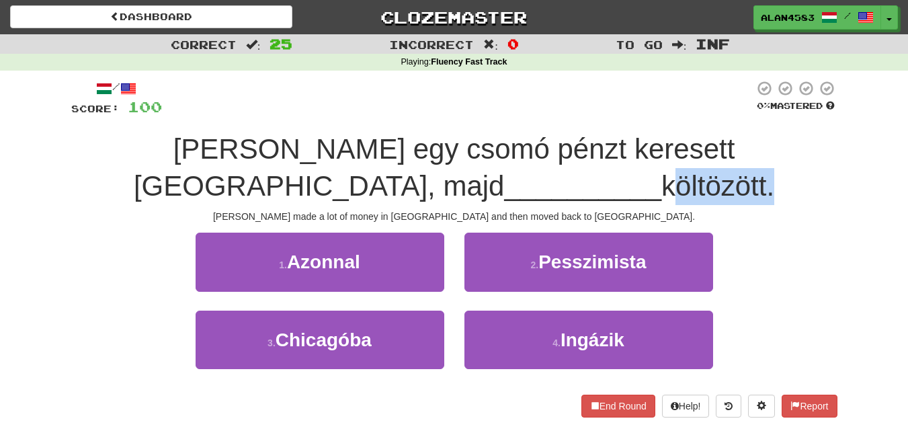
drag, startPoint x: 482, startPoint y: 193, endPoint x: 583, endPoint y: 191, distance: 100.8
click at [661, 191] on span "költözött." at bounding box center [717, 186] width 113 height 32
click at [574, 202] on div at bounding box center [574, 202] width 0 height 0
click at [636, 173] on div "[PERSON_NAME] egy csomó pénzt keresett [GEOGRAPHIC_DATA], majd __________ költö…" at bounding box center [454, 167] width 766 height 73
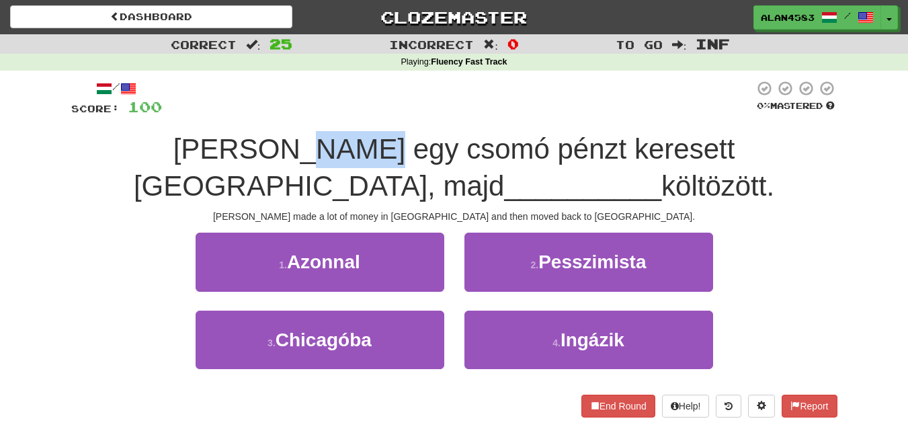
drag, startPoint x: 346, startPoint y: 142, endPoint x: 266, endPoint y: 143, distance: 80.0
click at [266, 143] on span "[PERSON_NAME] egy csomó pénzt keresett [GEOGRAPHIC_DATA], majd" at bounding box center [434, 167] width 601 height 69
click at [257, 114] on div at bounding box center [257, 114] width 0 height 0
click at [404, 92] on div at bounding box center [458, 98] width 592 height 37
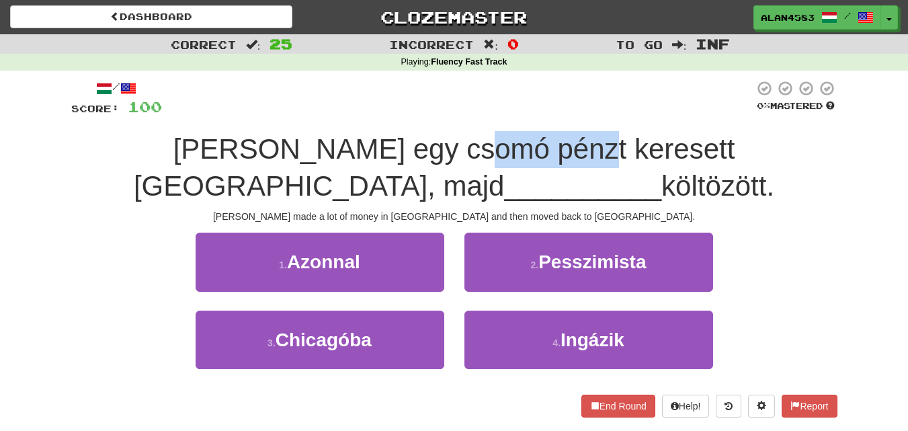
drag, startPoint x: 435, startPoint y: 142, endPoint x: 536, endPoint y: 136, distance: 101.6
click at [536, 136] on span "[PERSON_NAME] egy csomó pénzt keresett [GEOGRAPHIC_DATA], majd" at bounding box center [434, 167] width 601 height 69
click at [527, 114] on div at bounding box center [527, 114] width 0 height 0
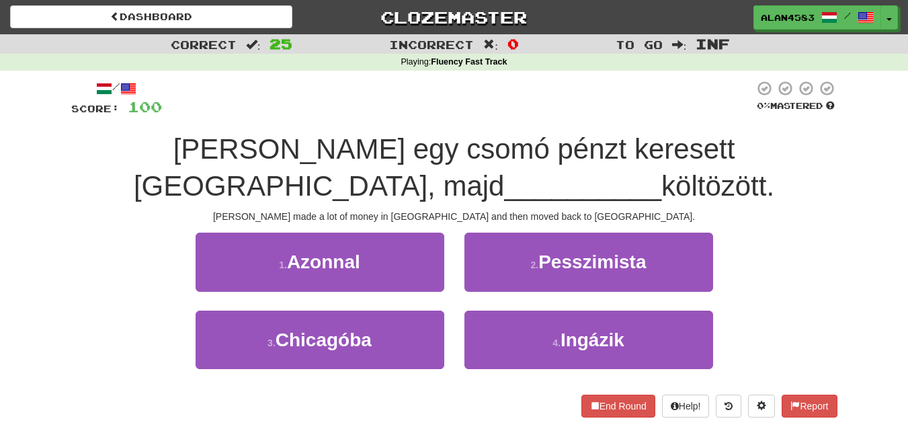
click at [580, 95] on div at bounding box center [458, 98] width 592 height 37
